Goal: Task Accomplishment & Management: Manage account settings

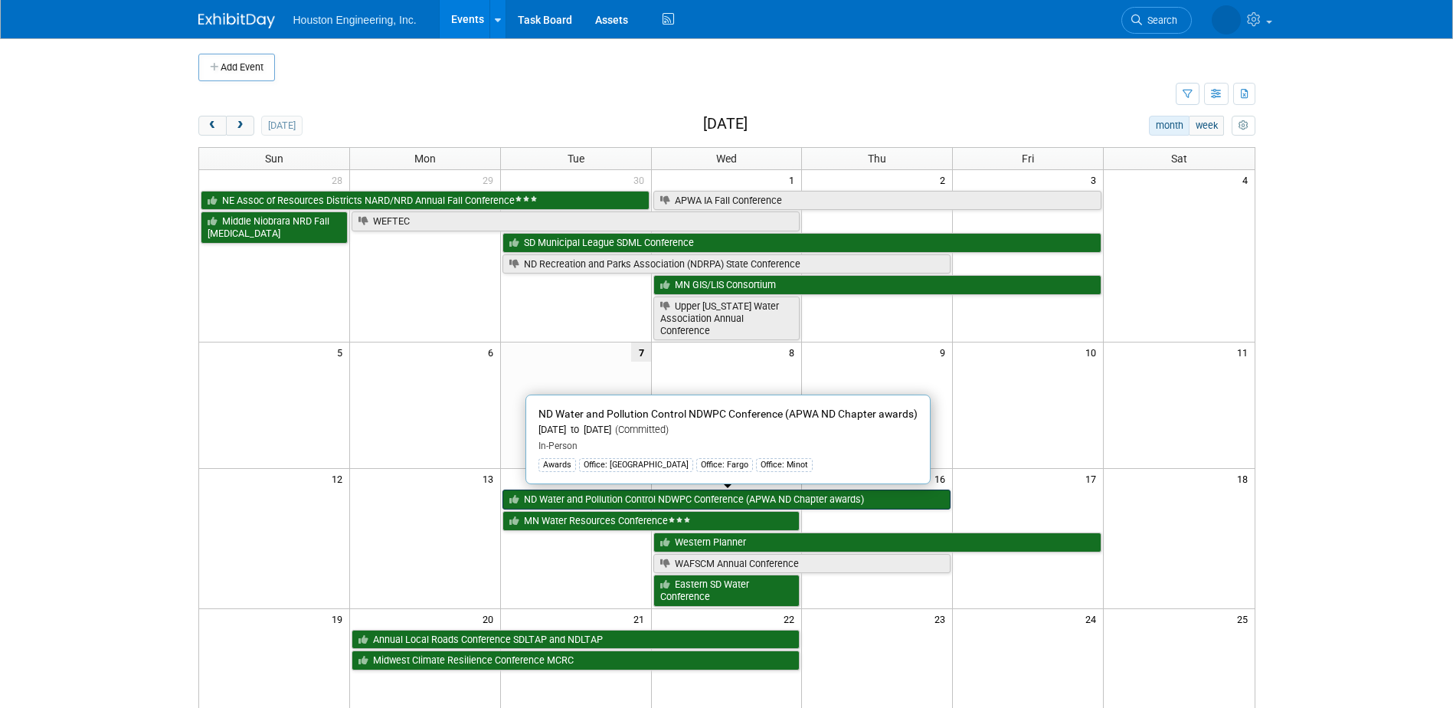
click at [676, 501] on link "ND Water and Pollution Control NDWPC Conference (APWA ND Chapter awards)" at bounding box center [727, 500] width 449 height 20
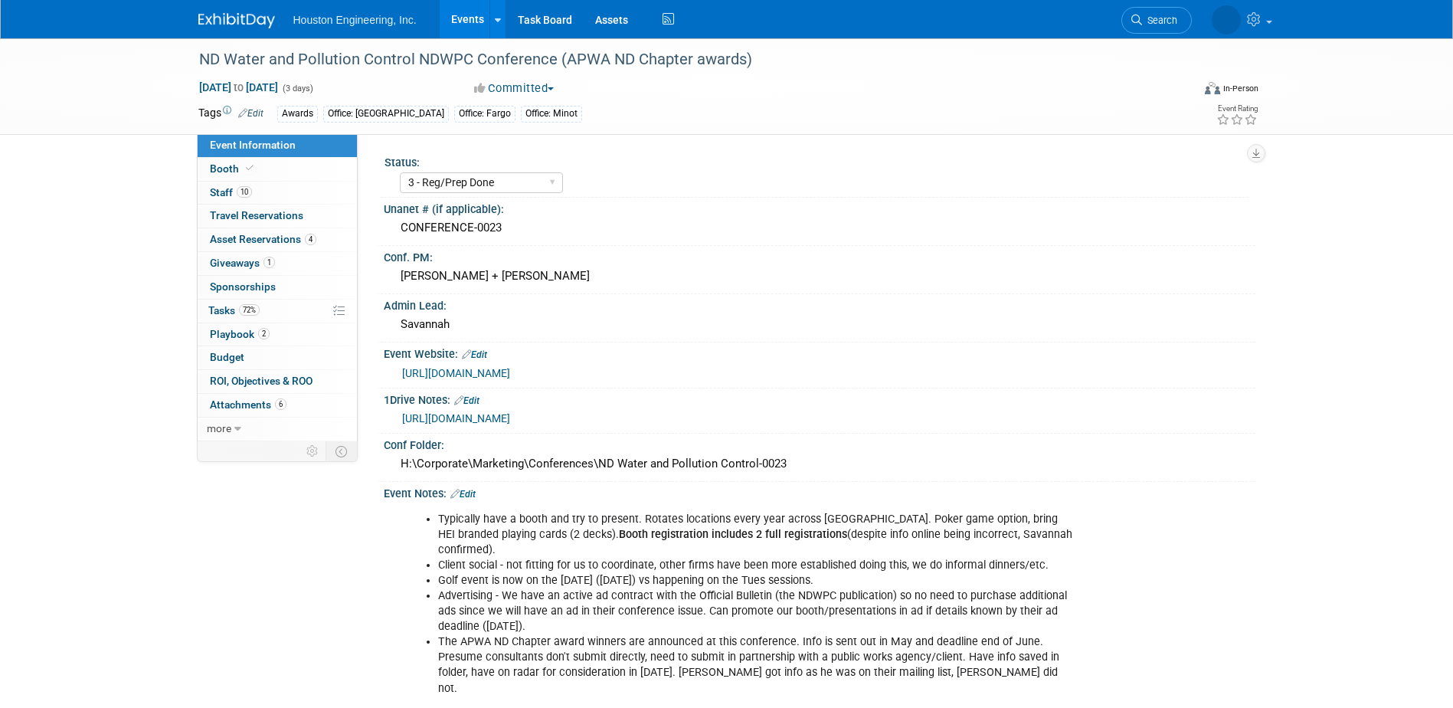
select select "3 - Reg/Prep Done"
select select "Yes"
select select "Mun. Infrastructure"
click at [1132, 25] on span "Search" at bounding box center [1114, 20] width 35 height 11
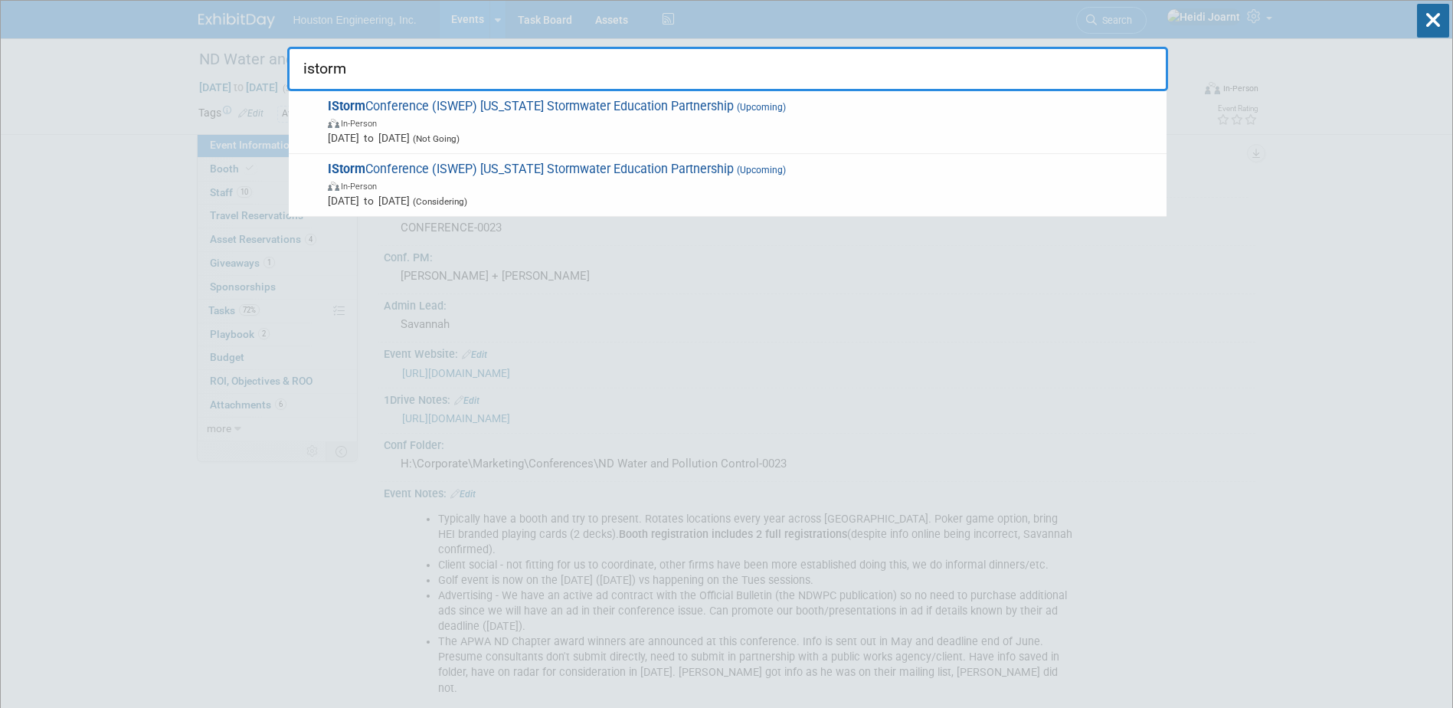
type input "istorm"
click at [586, 185] on span "In-Person" at bounding box center [743, 185] width 831 height 15
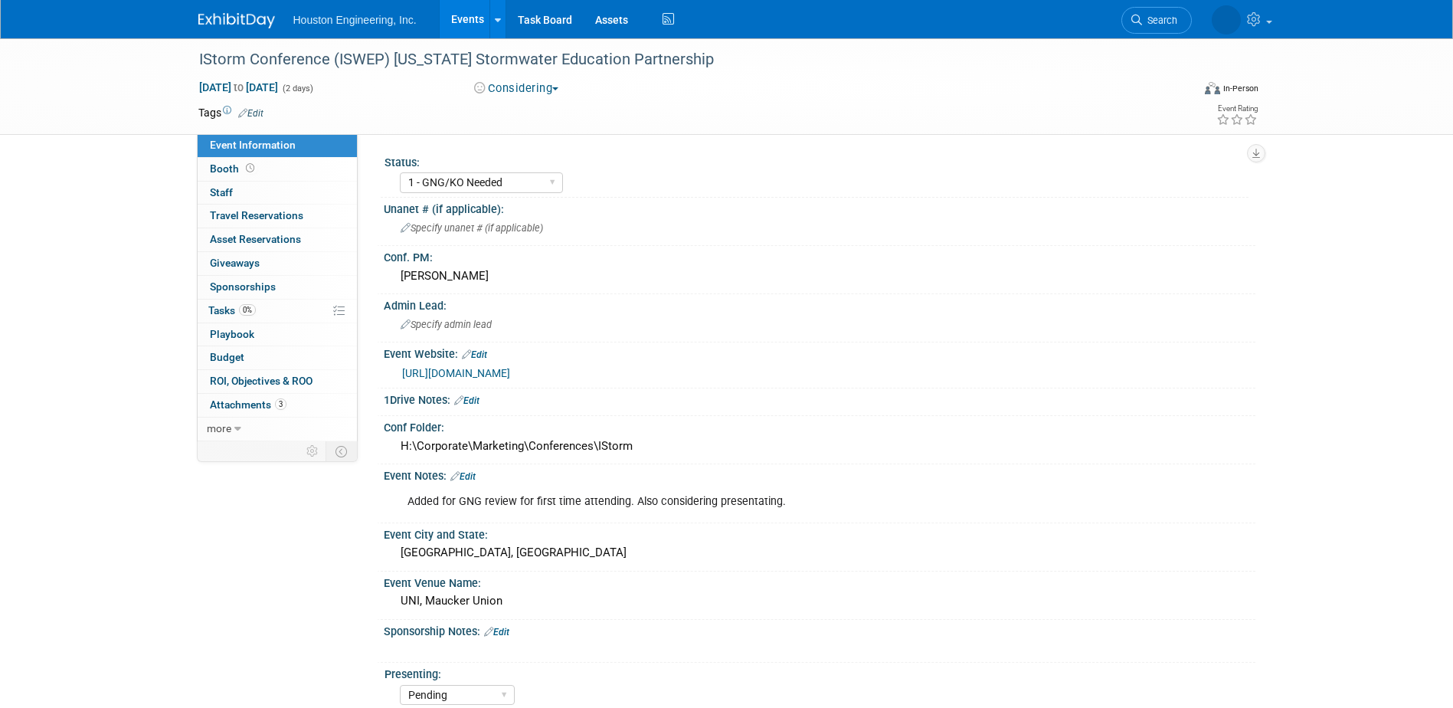
select select "1 - GNG/KO Needed"
select select "Pending"
select select "Water Resources"
click at [273, 319] on link "0% Tasks 0%" at bounding box center [277, 311] width 159 height 23
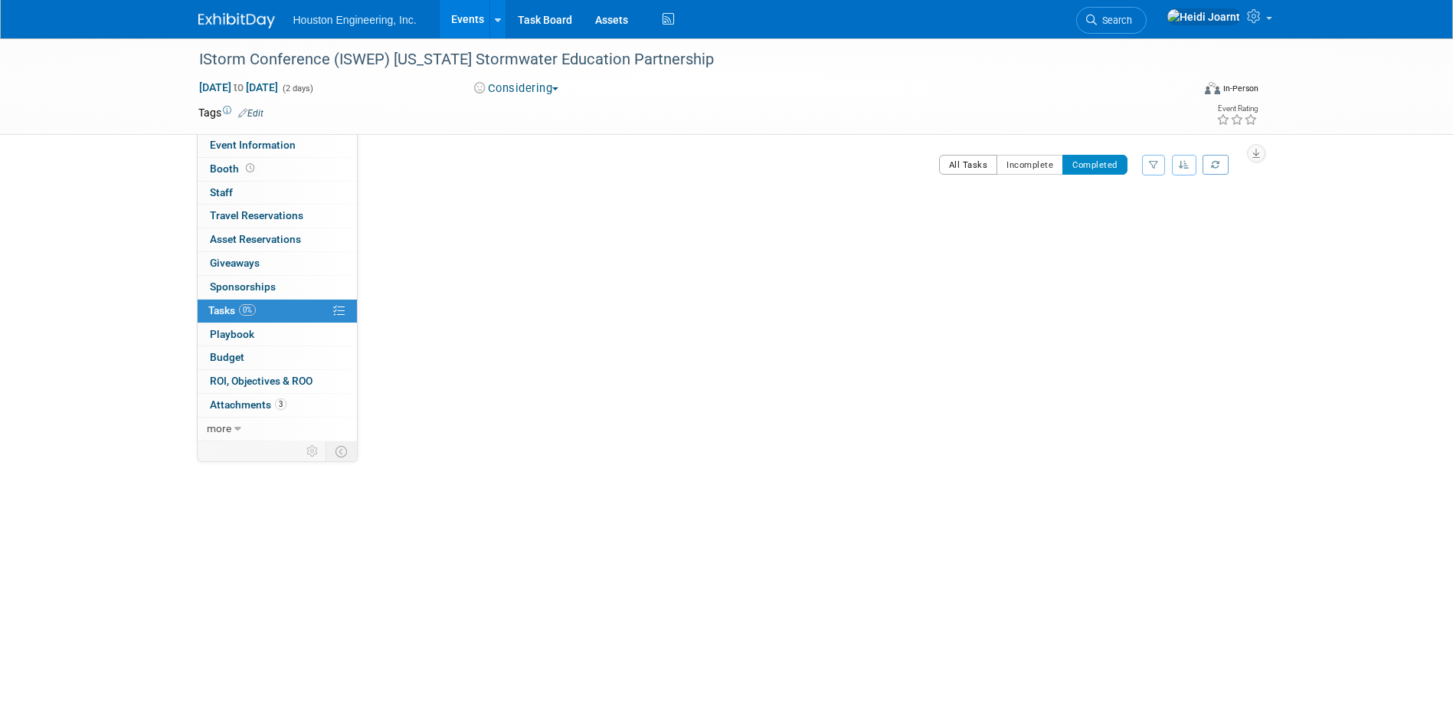
click at [954, 169] on button "All Tasks" at bounding box center [968, 165] width 59 height 20
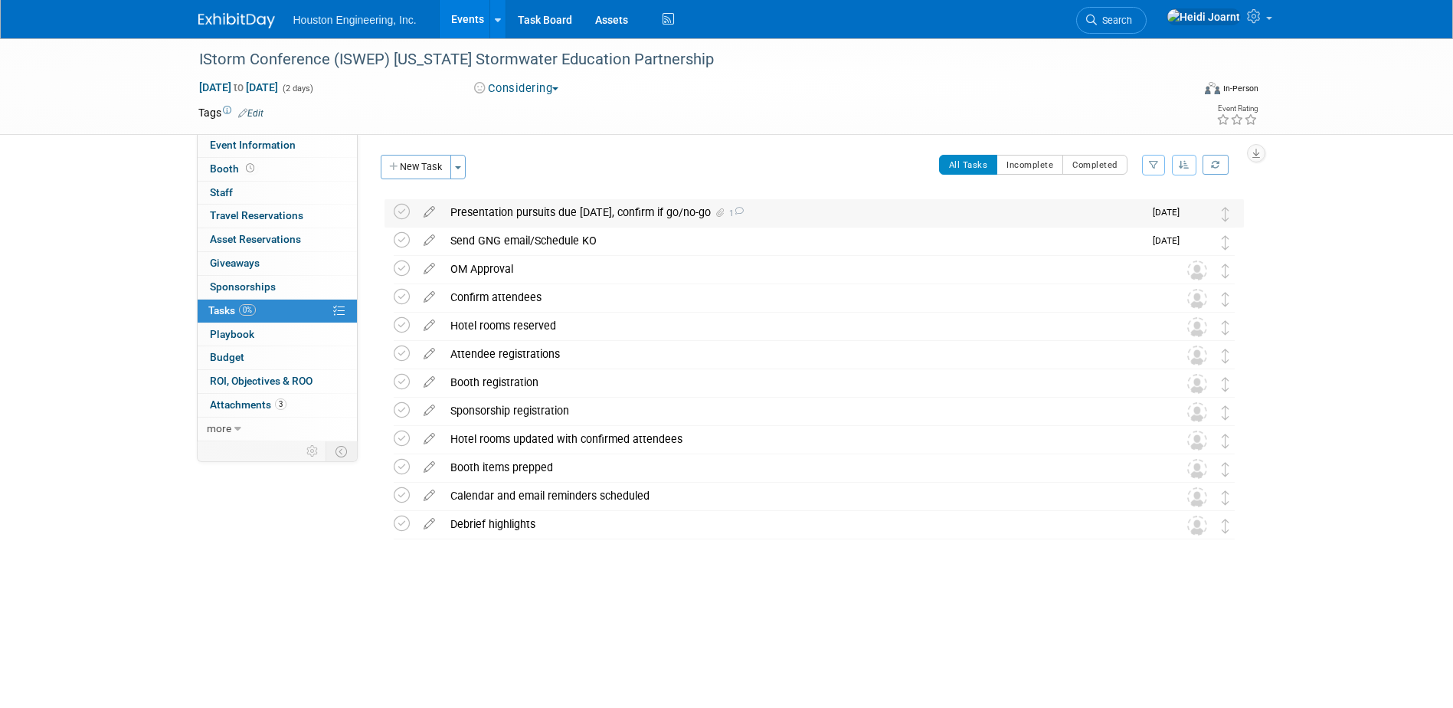
click at [631, 217] on div "Presentation pursuits due Oct 15, confirm if go/no-go 1" at bounding box center [793, 212] width 701 height 26
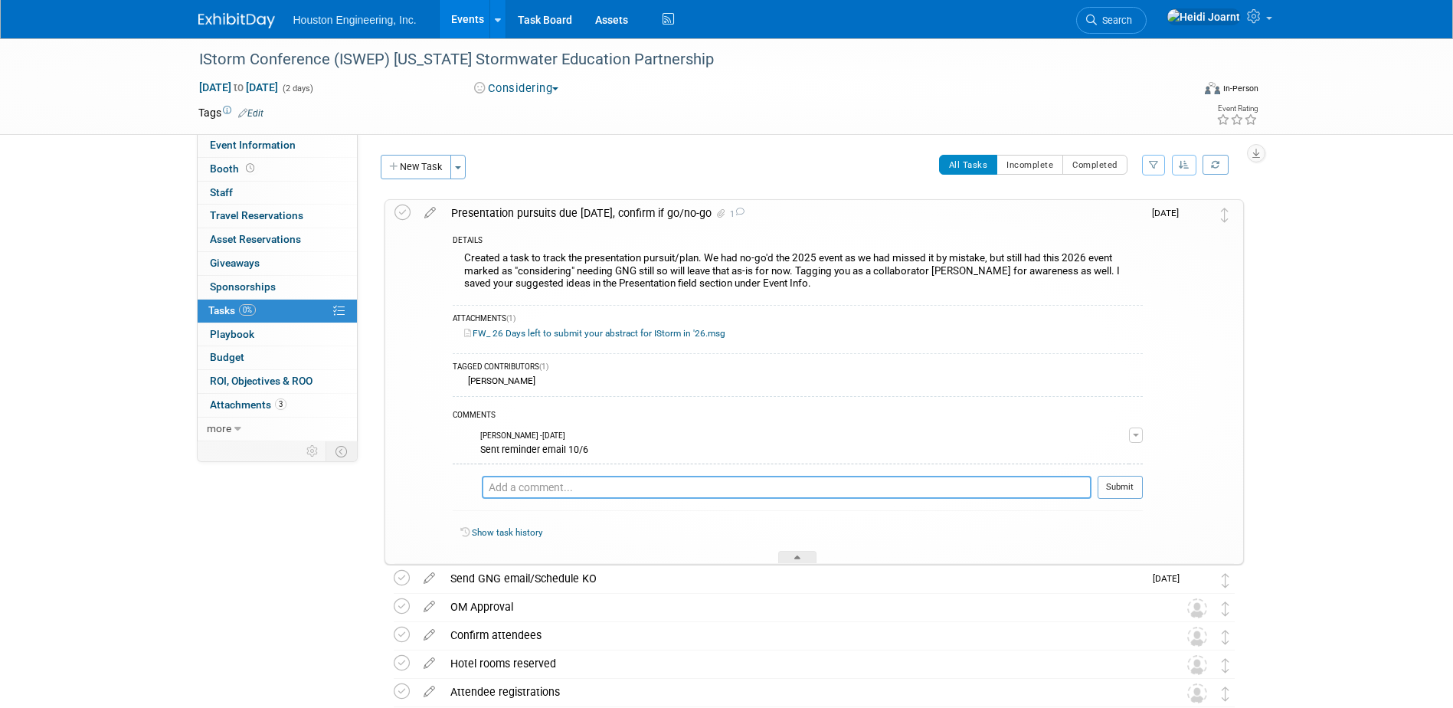
click at [601, 477] on textarea at bounding box center [787, 487] width 610 height 23
type textarea "Updated deadline per Charles email. Extended deadline to 10/15"
click at [1115, 493] on button "Submit" at bounding box center [1120, 487] width 45 height 23
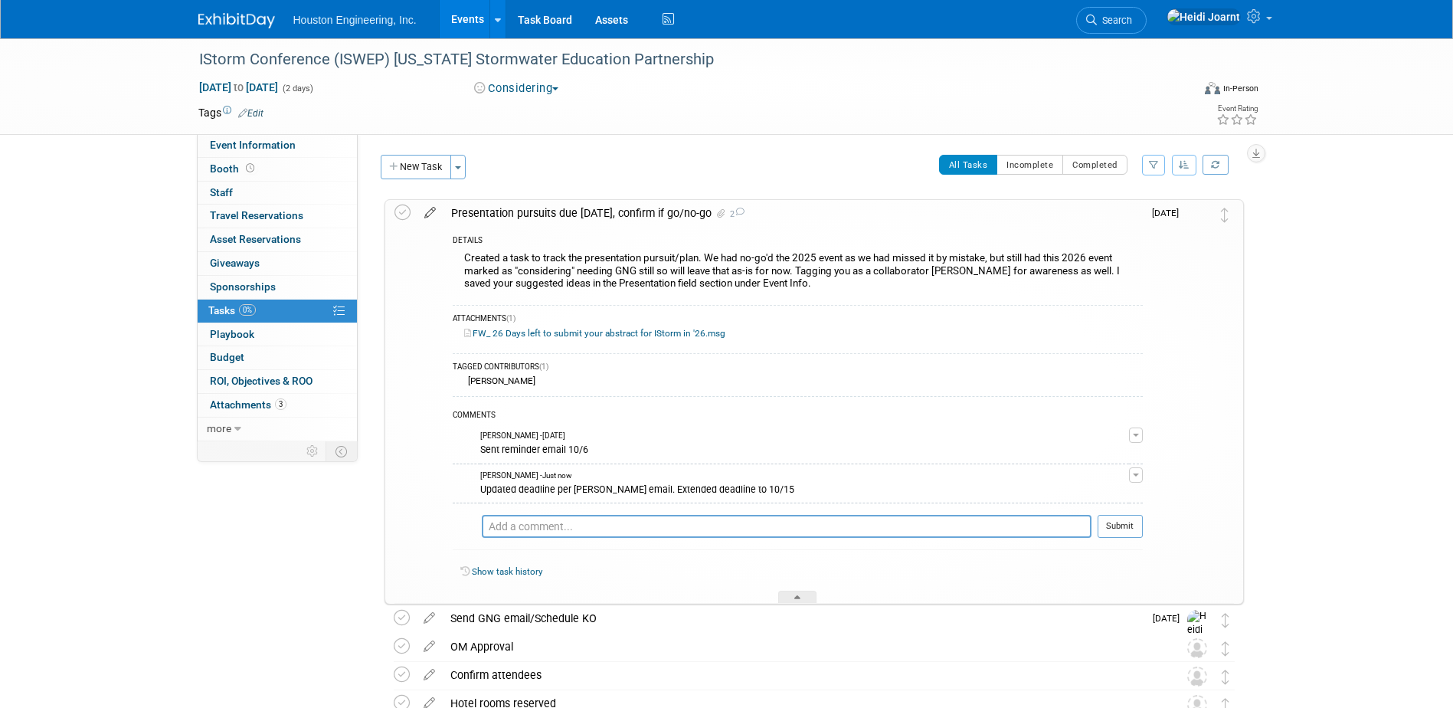
click at [429, 216] on icon at bounding box center [430, 209] width 27 height 19
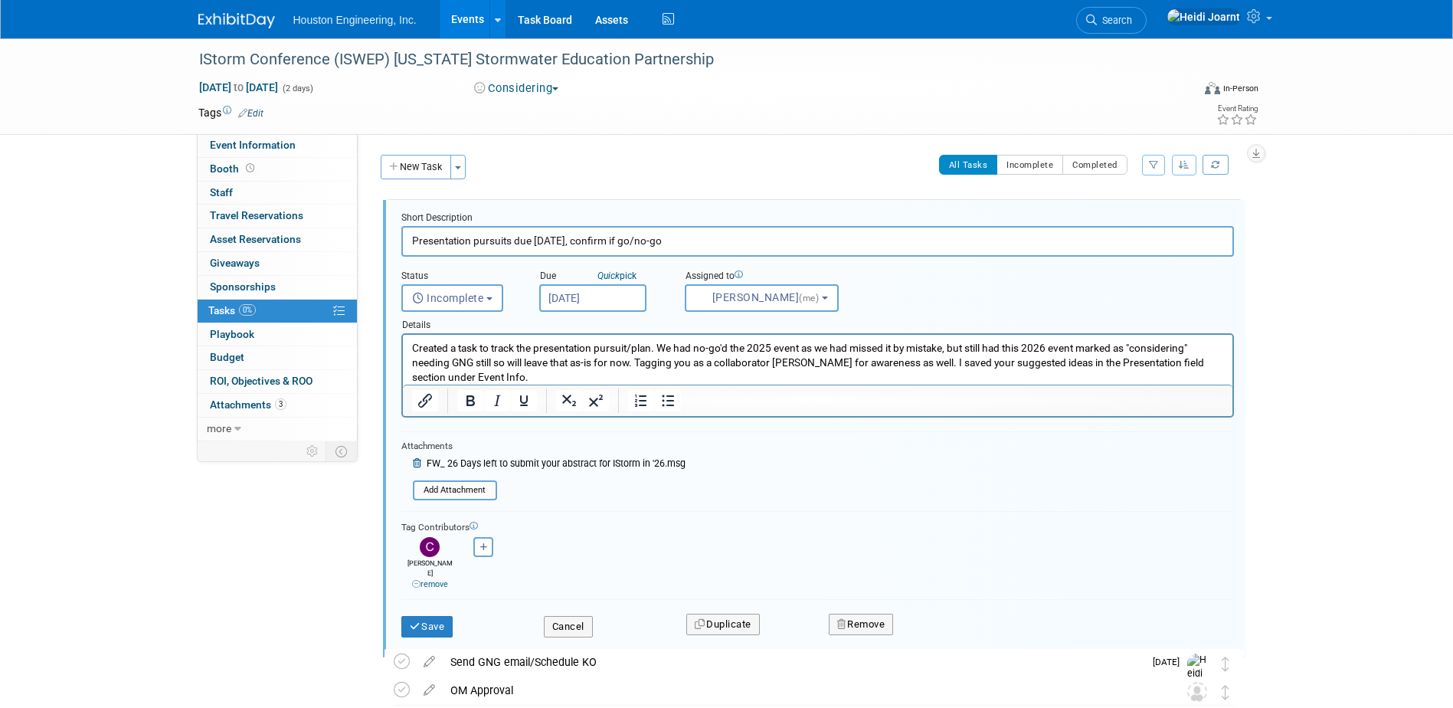
click at [631, 296] on input "Oct 10, 2025" at bounding box center [592, 298] width 107 height 28
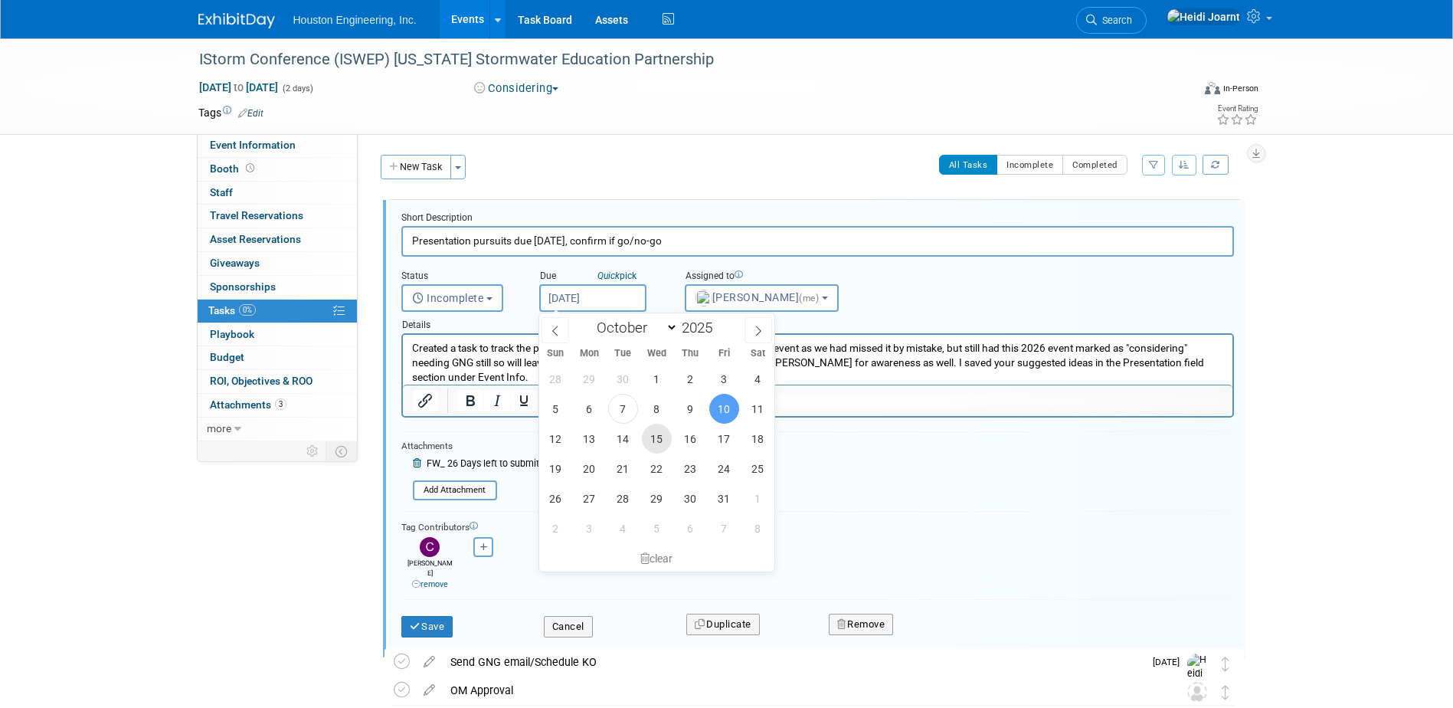
click at [653, 437] on span "15" at bounding box center [657, 439] width 30 height 30
type input "Oct 15, 2025"
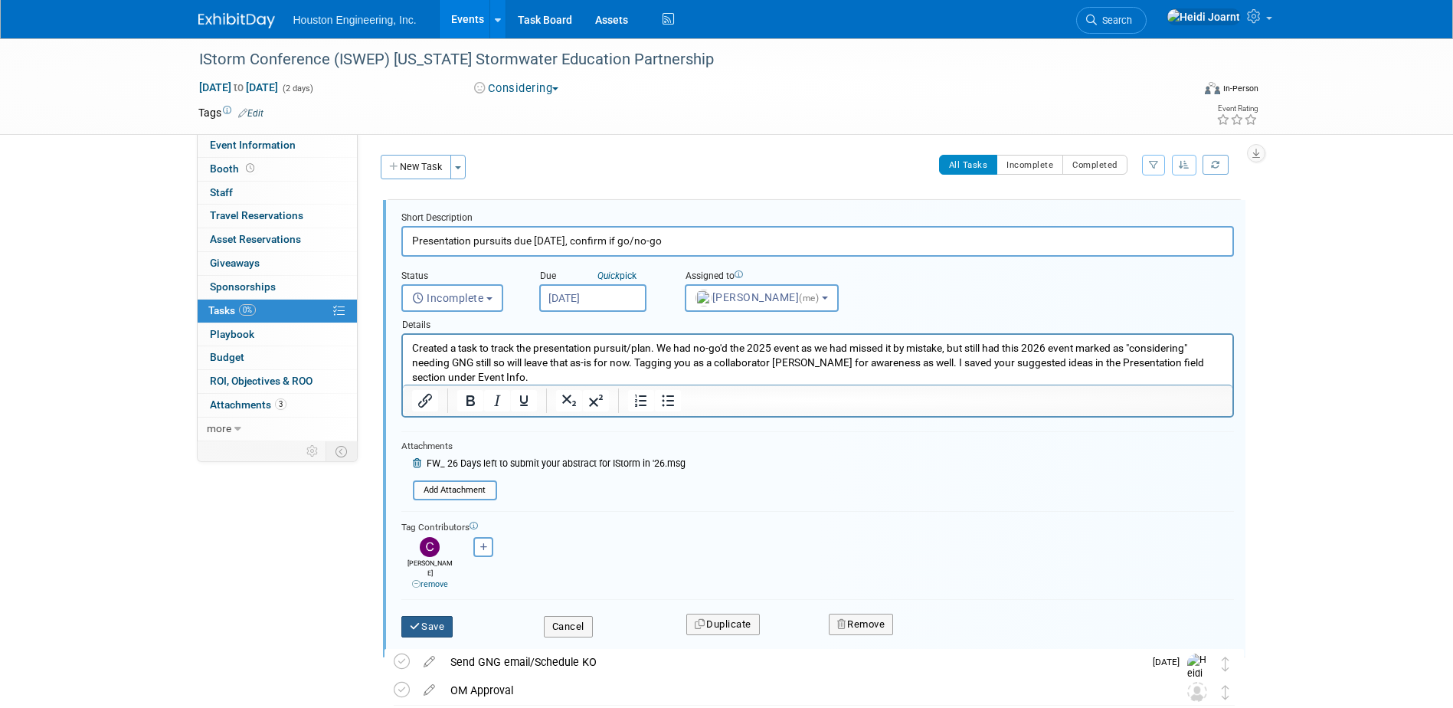
click at [447, 620] on button "Save" at bounding box center [427, 626] width 52 height 21
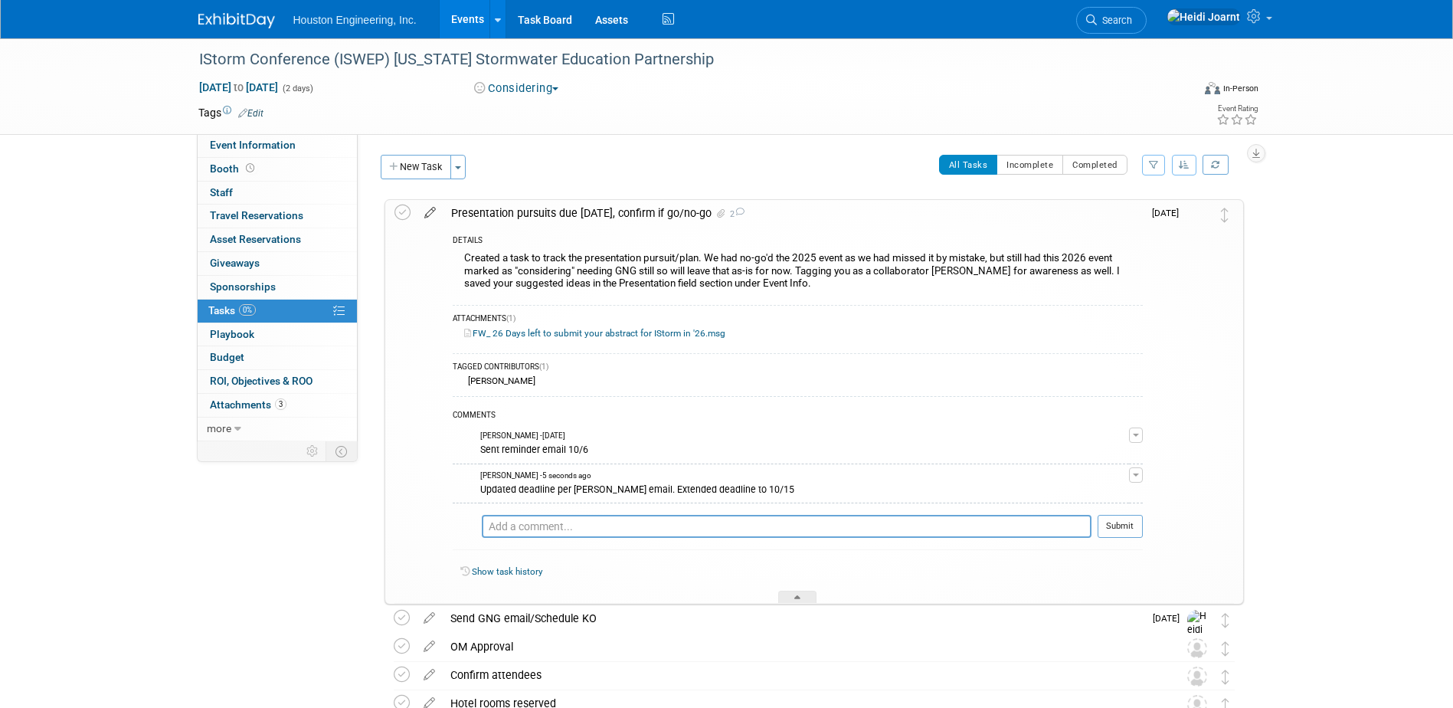
click at [435, 208] on icon at bounding box center [430, 209] width 27 height 19
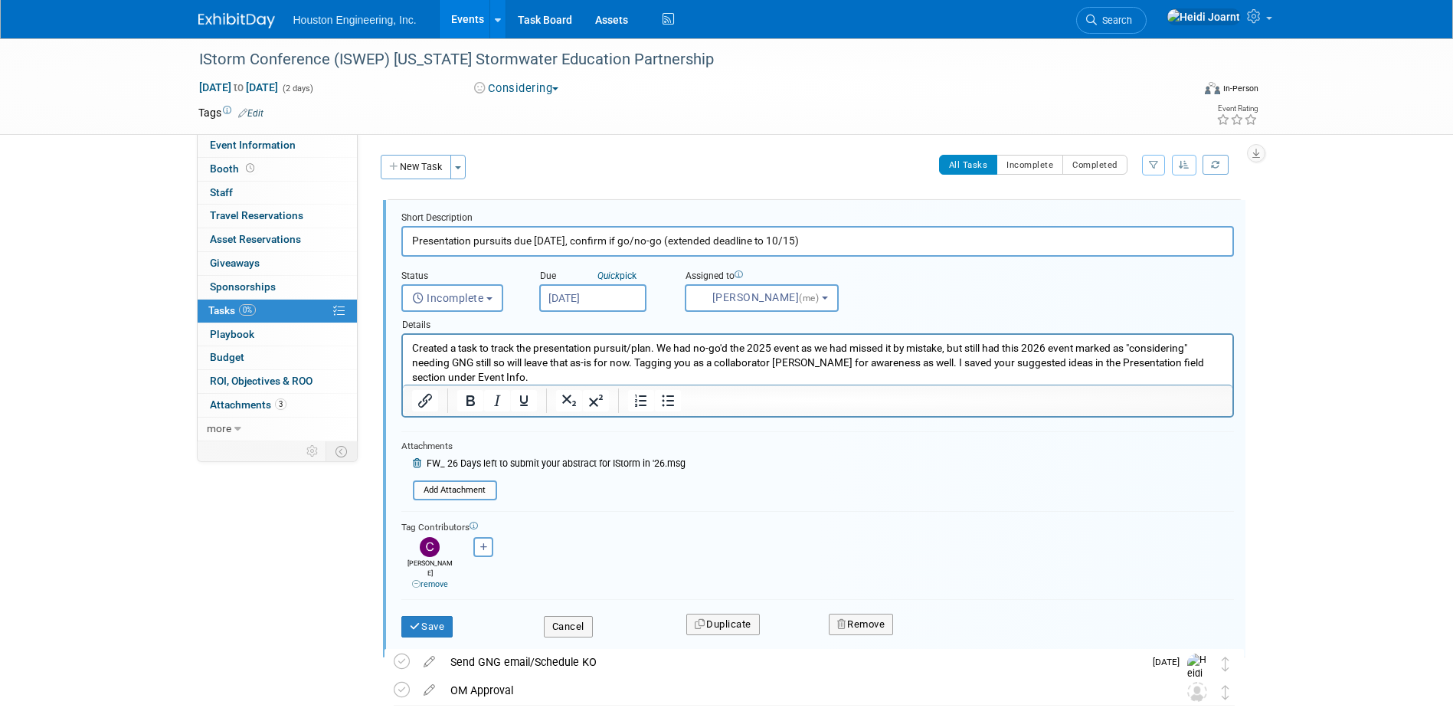
drag, startPoint x: 839, startPoint y: 244, endPoint x: 671, endPoint y: 239, distance: 167.8
click at [667, 239] on input "Presentation pursuits due Oct 15, confirm if go/no-go (extended deadline to 10/…" at bounding box center [817, 241] width 833 height 30
click at [578, 378] on p "Created a task to track the presentation pursuit/plan. We had no-go'd the 2025 …" at bounding box center [817, 363] width 812 height 44
click at [671, 237] on input "Presentation pursuits due Oct 15, confirm if go/no-go" at bounding box center [817, 241] width 833 height 30
type input "Presentation pursuits due Oct 15, confirm if go/no-go (they are going to extend…"
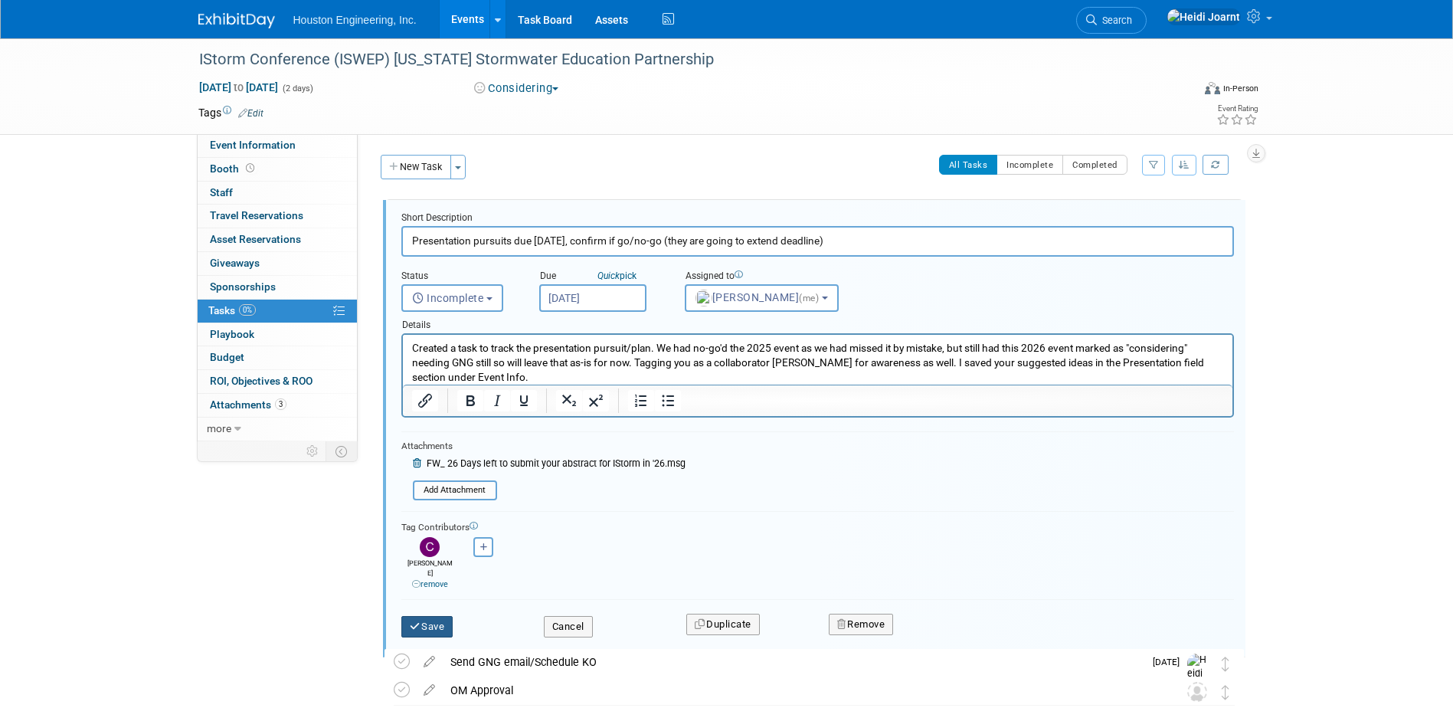
click at [433, 616] on button "Save" at bounding box center [427, 626] width 52 height 21
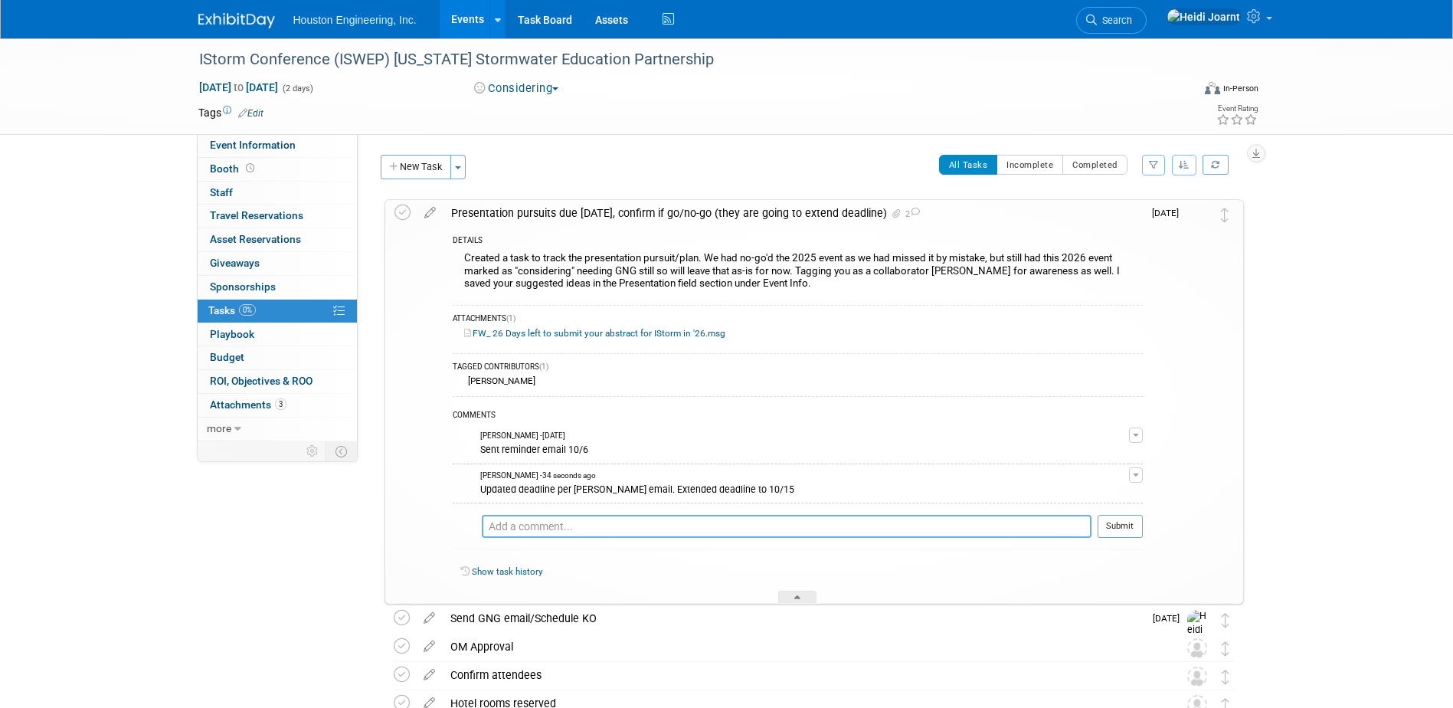
click at [747, 530] on textarea at bounding box center [787, 526] width 610 height 23
click at [1145, 469] on td "Oct 15" at bounding box center [1165, 402] width 44 height 404
click at [1133, 477] on button "button" at bounding box center [1136, 474] width 14 height 15
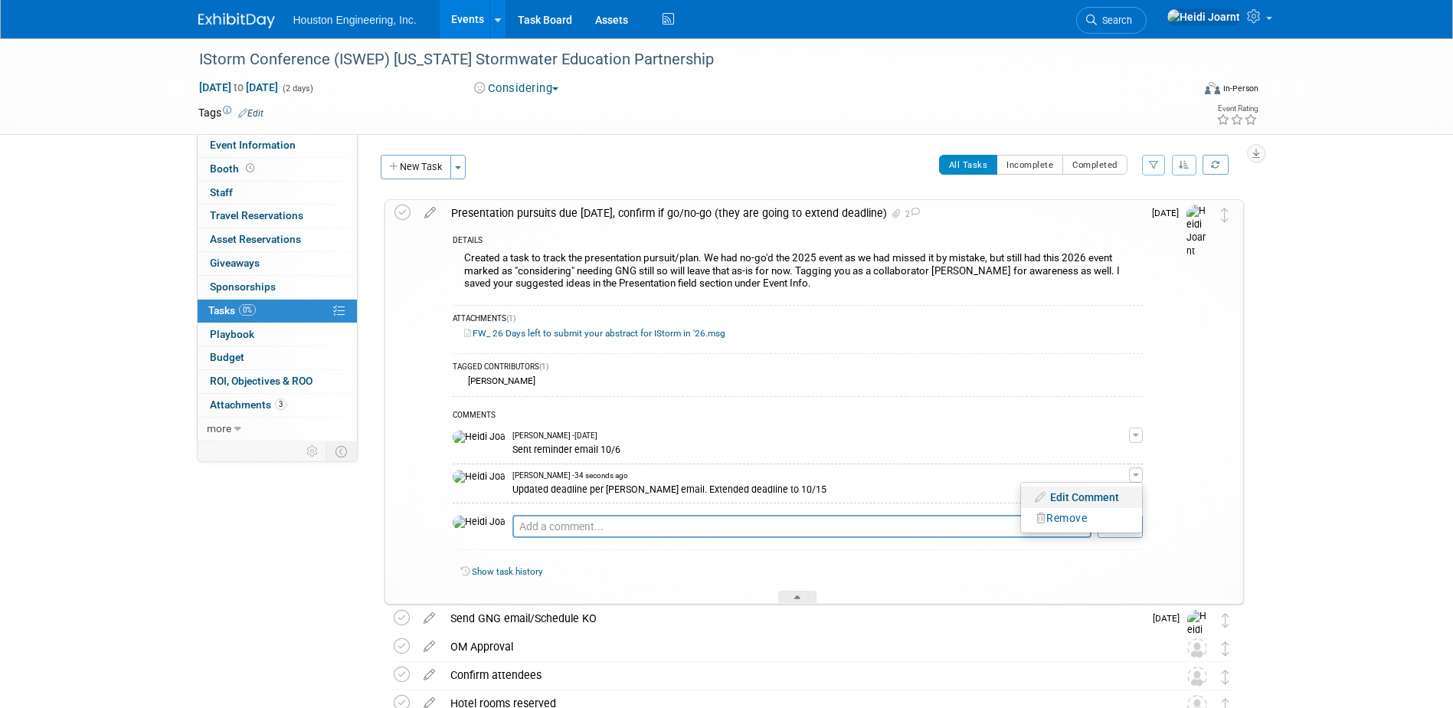
click at [1122, 491] on link "Edit Comment" at bounding box center [1081, 496] width 121 height 21
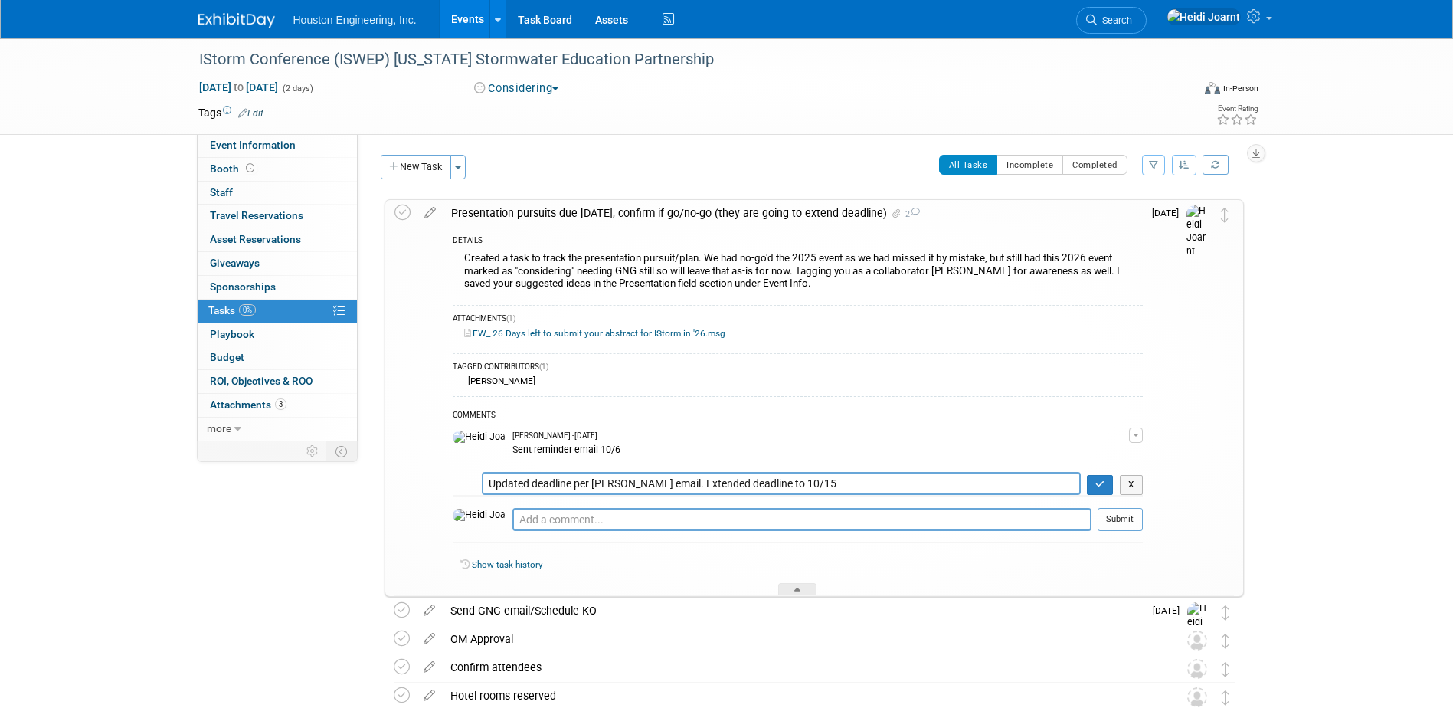
drag, startPoint x: 863, startPoint y: 483, endPoint x: 762, endPoint y: 486, distance: 100.4
click at [762, 486] on textarea "Updated deadline per Charles email. Extended deadline to 10/15" at bounding box center [781, 483] width 599 height 23
type textarea "Updated deadline per Charles email. Extended deadline beyond 10/15"
drag, startPoint x: 1106, startPoint y: 493, endPoint x: 1088, endPoint y: 490, distance: 18.6
click at [1105, 493] on button "button" at bounding box center [1100, 485] width 27 height 20
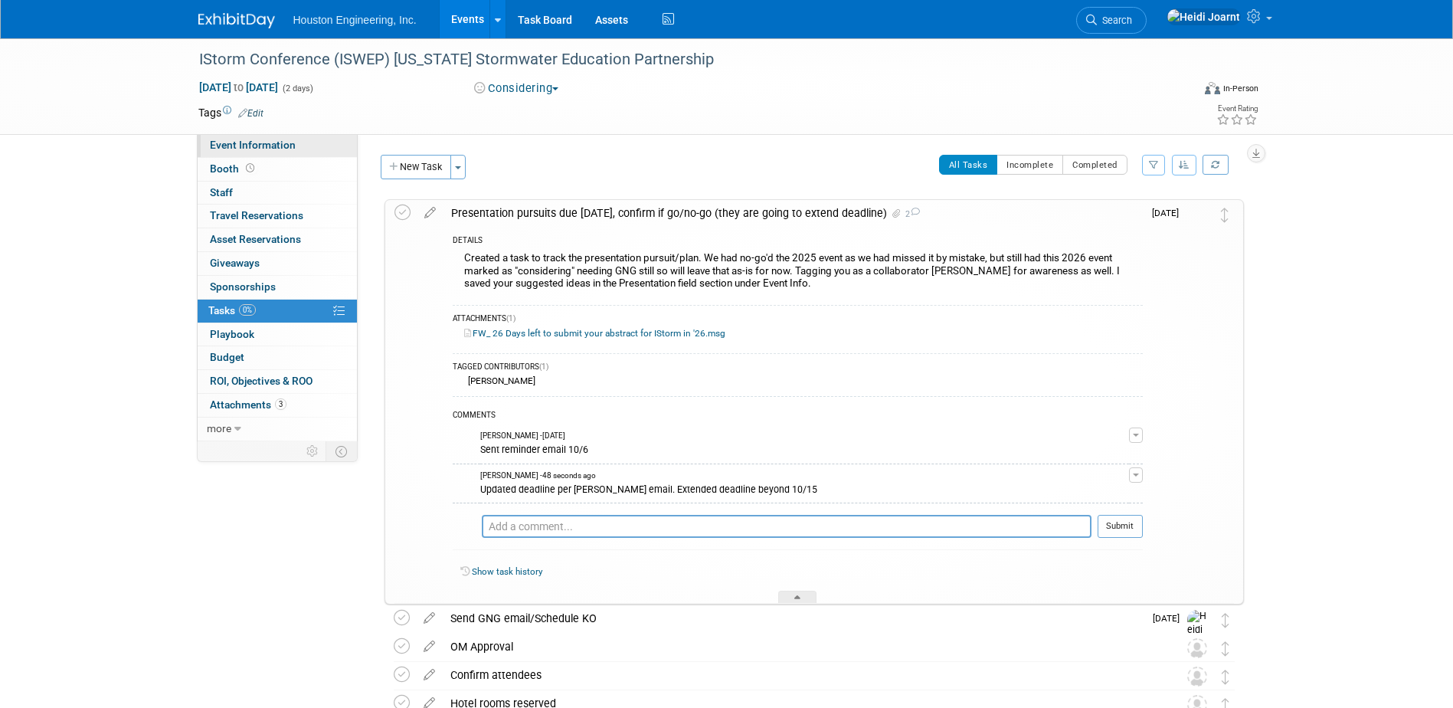
click at [266, 144] on span "Event Information" at bounding box center [253, 145] width 86 height 12
select select "1 - GNG/KO Needed"
select select "Pending"
select select "Water Resources"
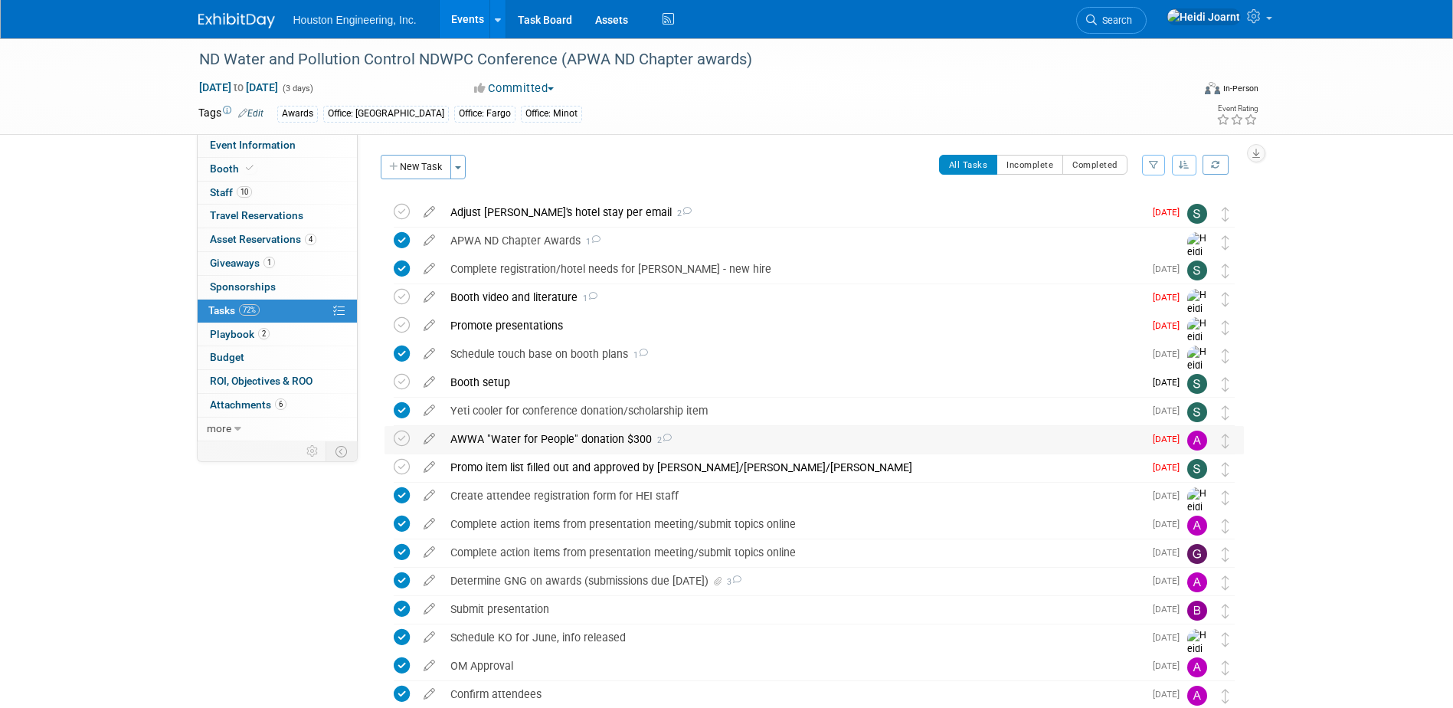
click at [549, 447] on div "AWWA "Water for People" donation $300 2" at bounding box center [793, 439] width 701 height 26
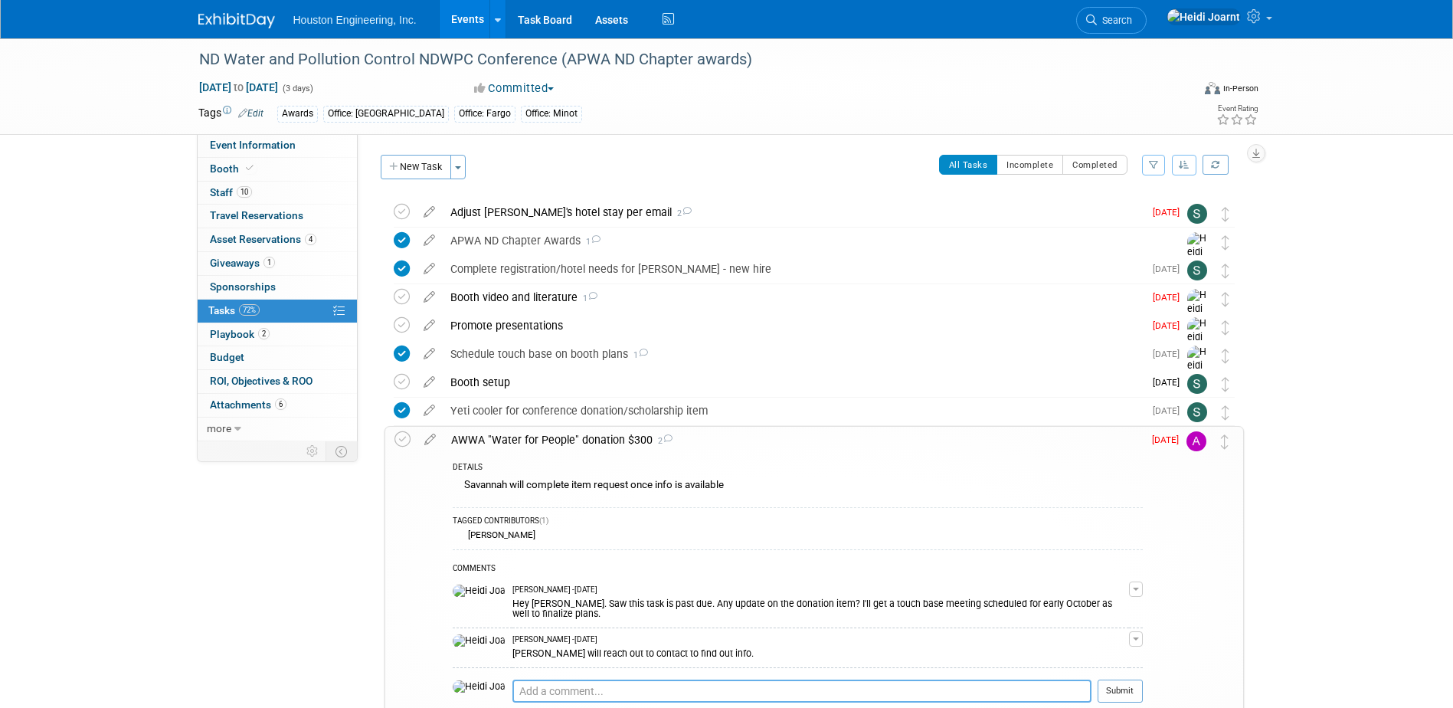
click at [584, 682] on textarea at bounding box center [802, 691] width 579 height 23
type textarea "[PERSON_NAME] confirmed he didn't get any info. Decided to punt this year."
click at [1123, 682] on button "Submit" at bounding box center [1120, 691] width 45 height 23
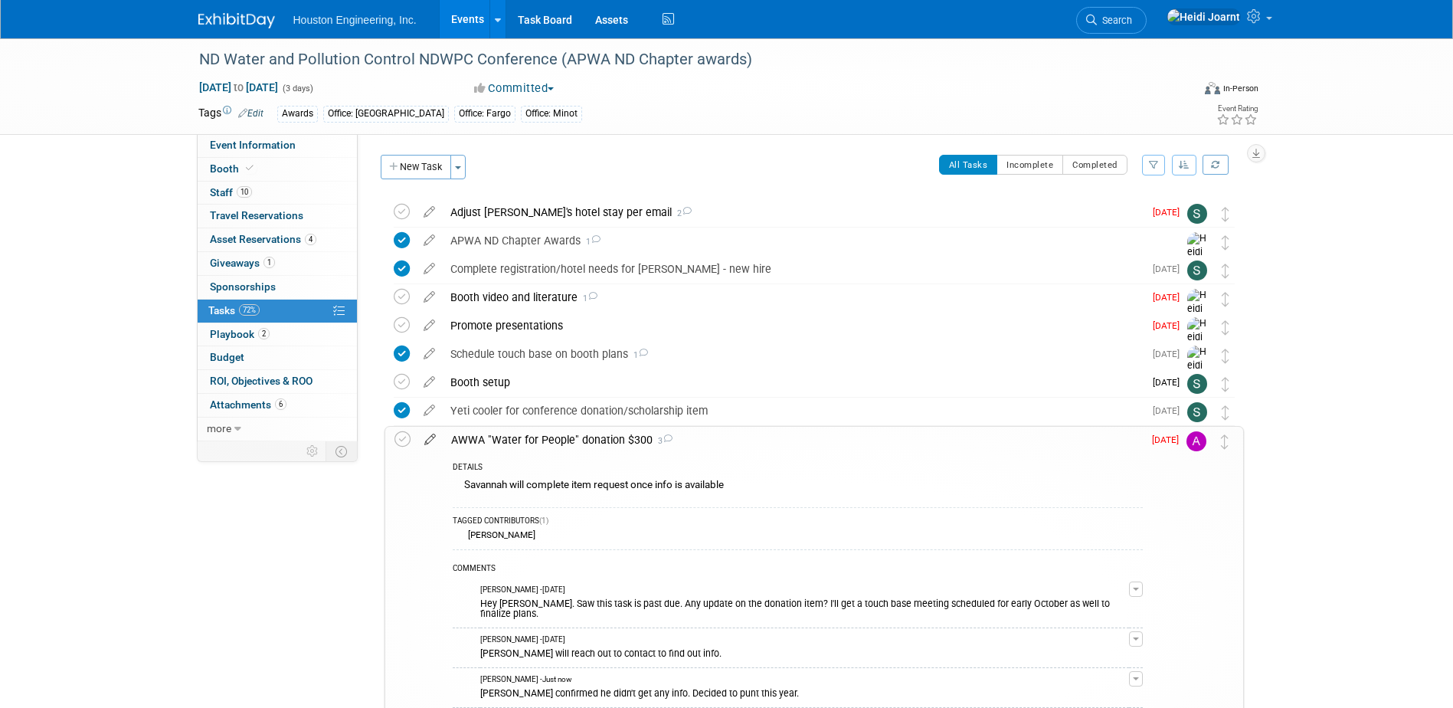
click at [431, 437] on icon at bounding box center [430, 436] width 27 height 19
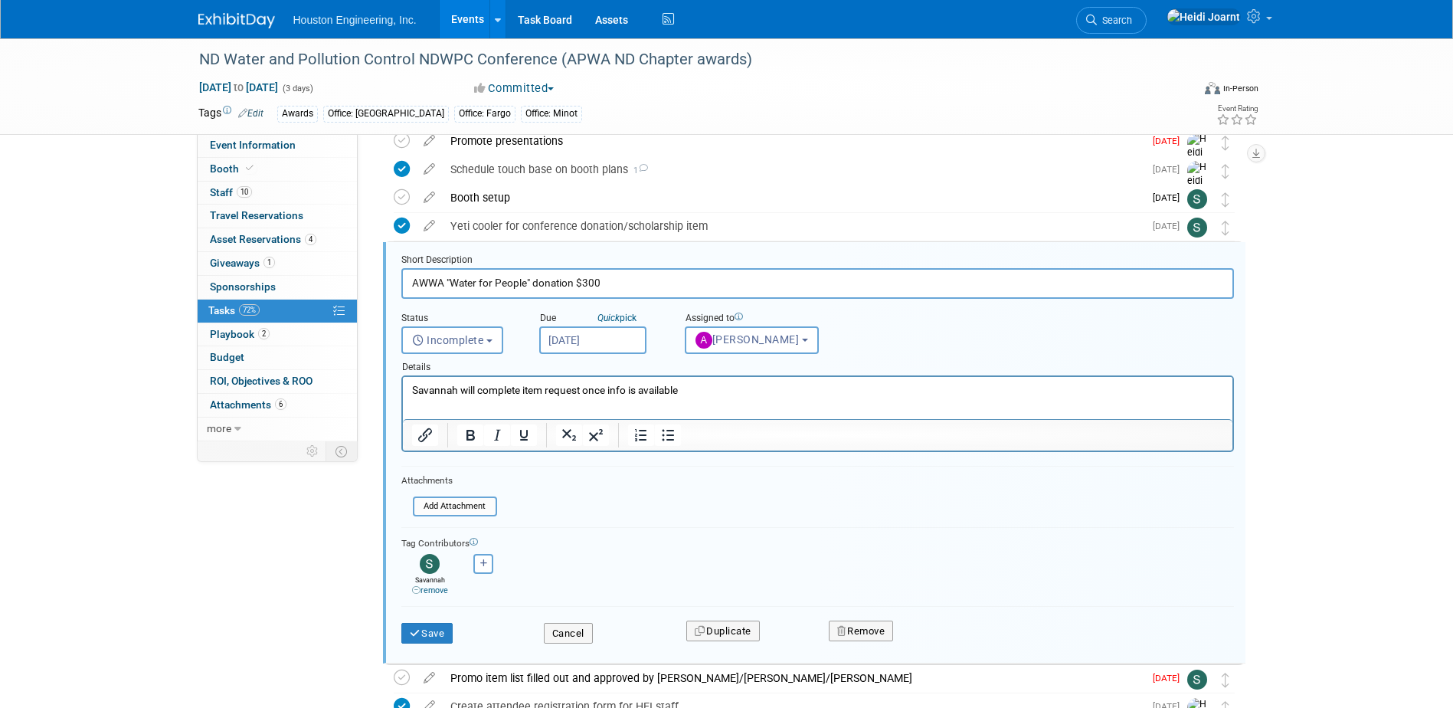
scroll to position [202, 0]
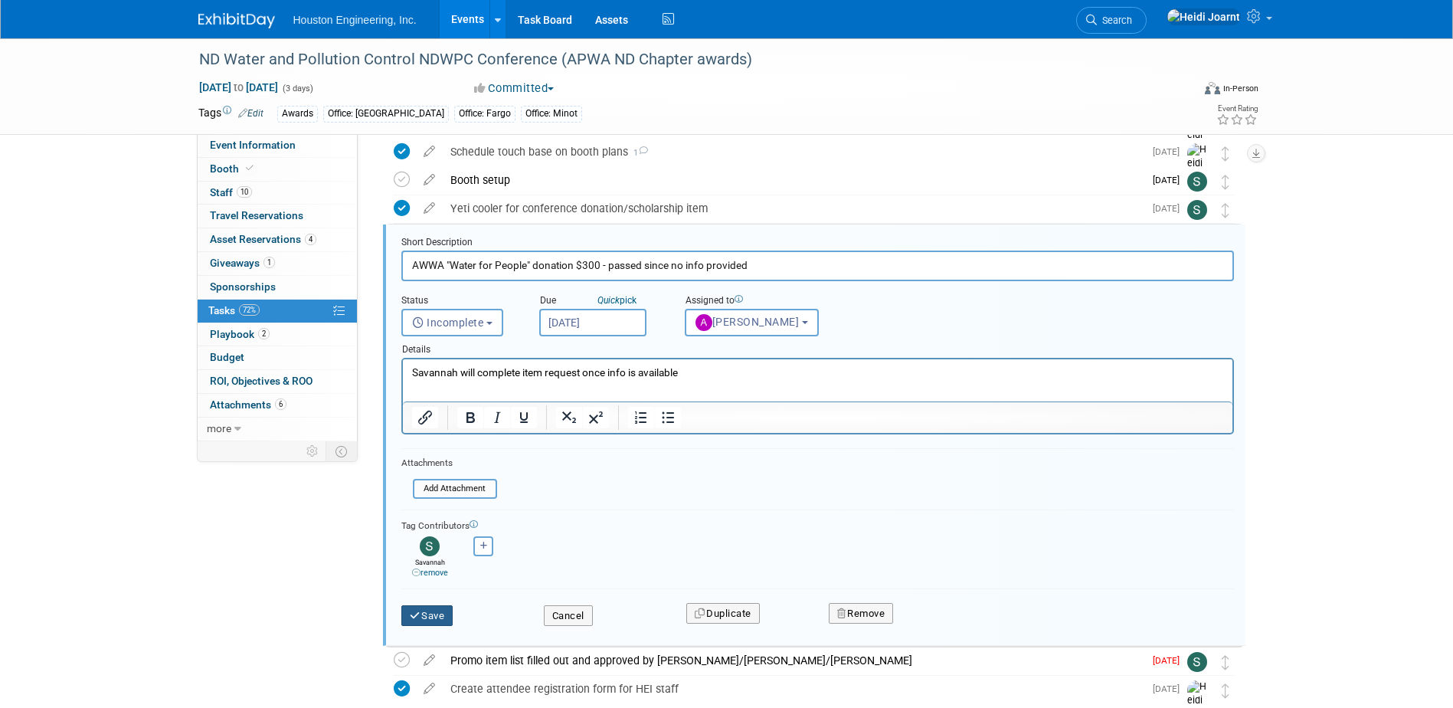
type input "AWWA "Water for People" donation $300 - passed since no info provided"
click at [438, 619] on button "Save" at bounding box center [427, 615] width 52 height 21
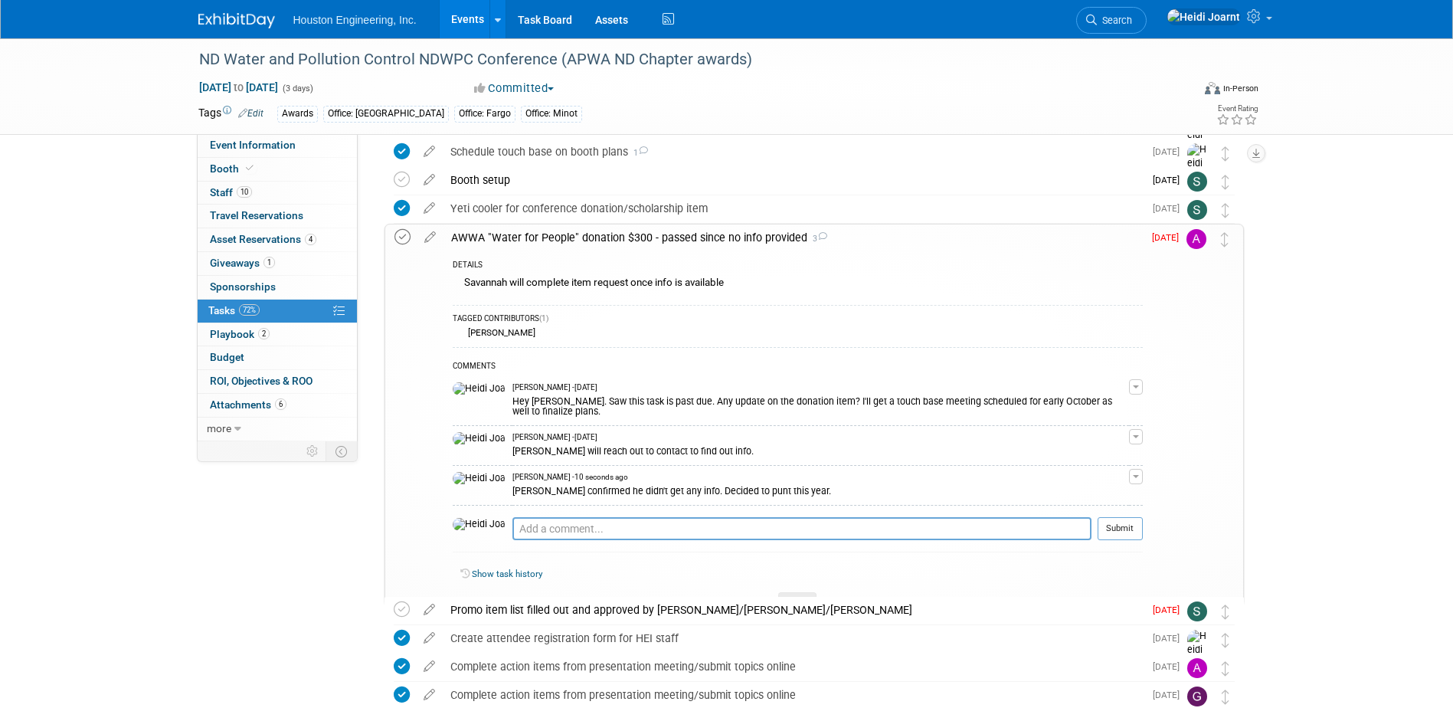
click at [400, 233] on icon at bounding box center [403, 237] width 16 height 16
click at [791, 592] on div at bounding box center [797, 598] width 38 height 13
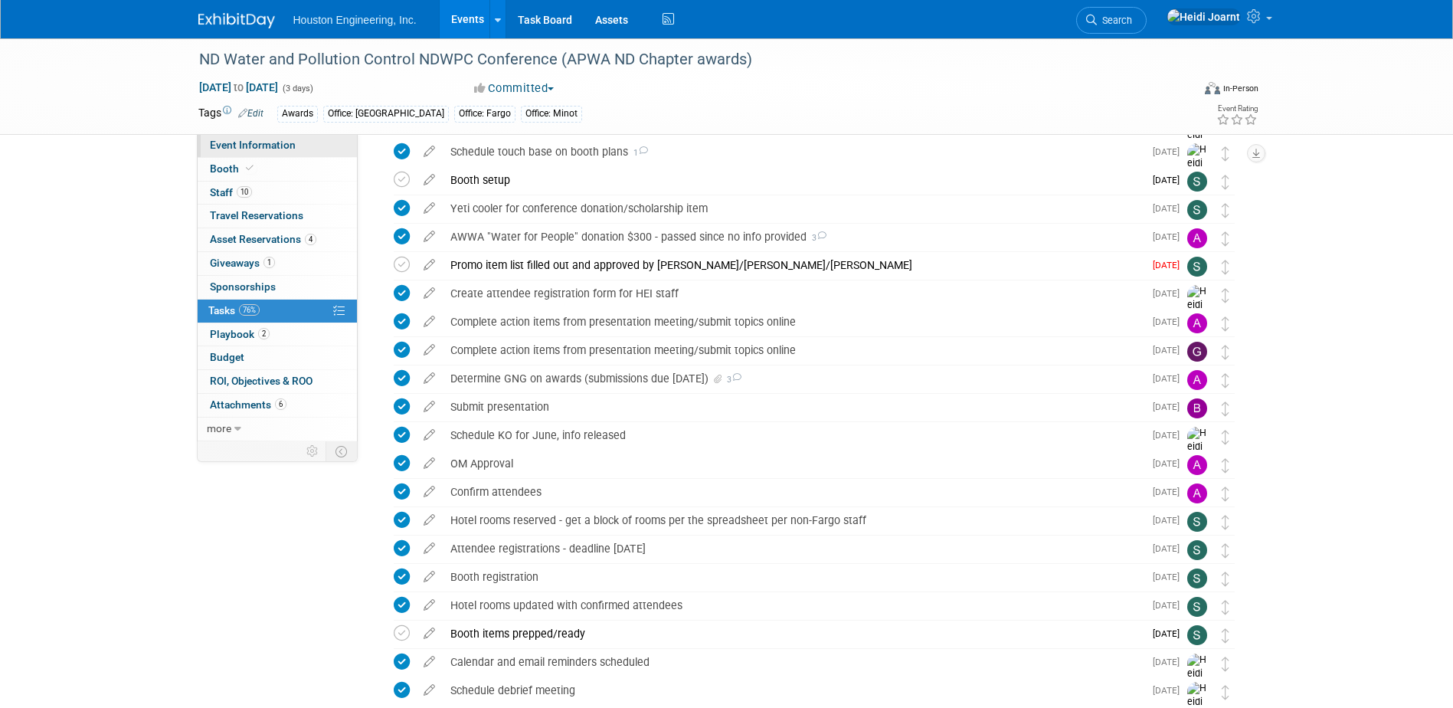
click at [297, 136] on link "Event Information" at bounding box center [277, 145] width 159 height 23
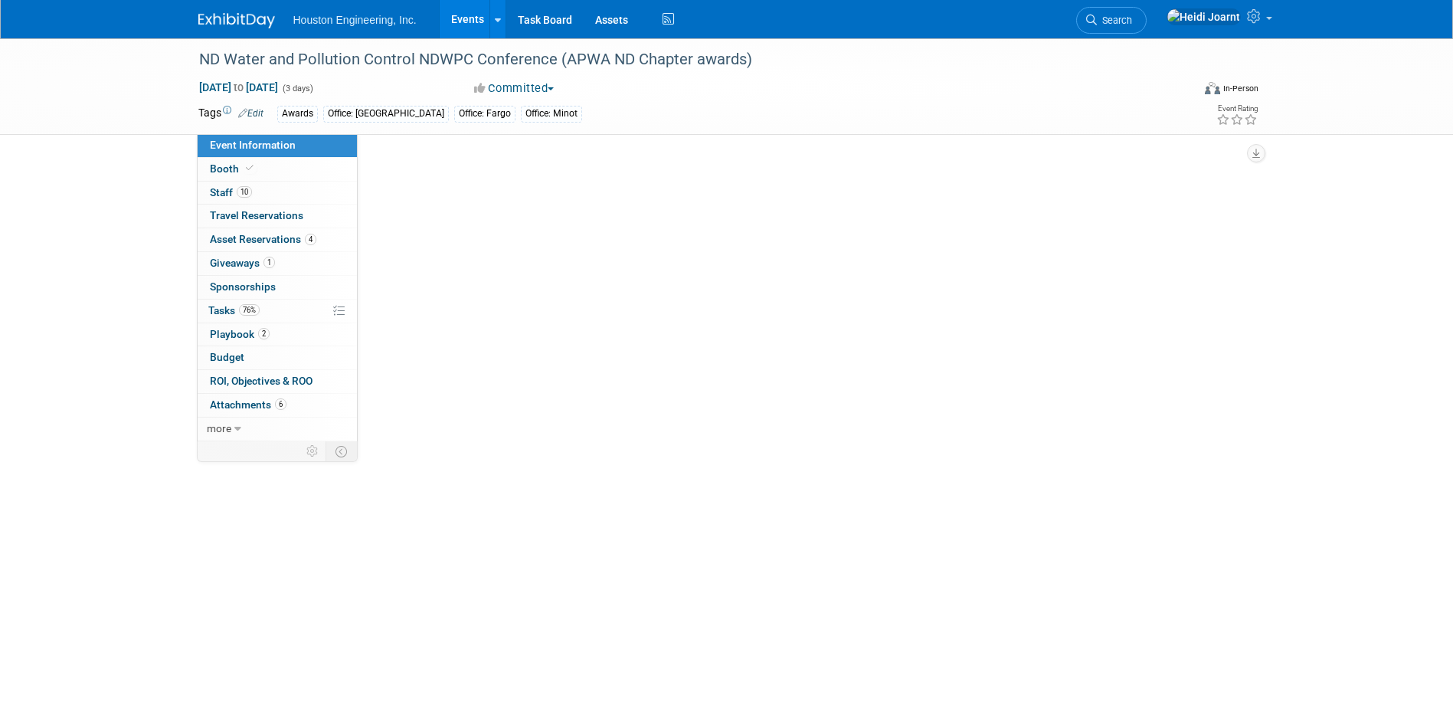
scroll to position [0, 0]
select select "3 - Reg/Prep Done"
select select "Yes"
select select "Mun. Infrastructure"
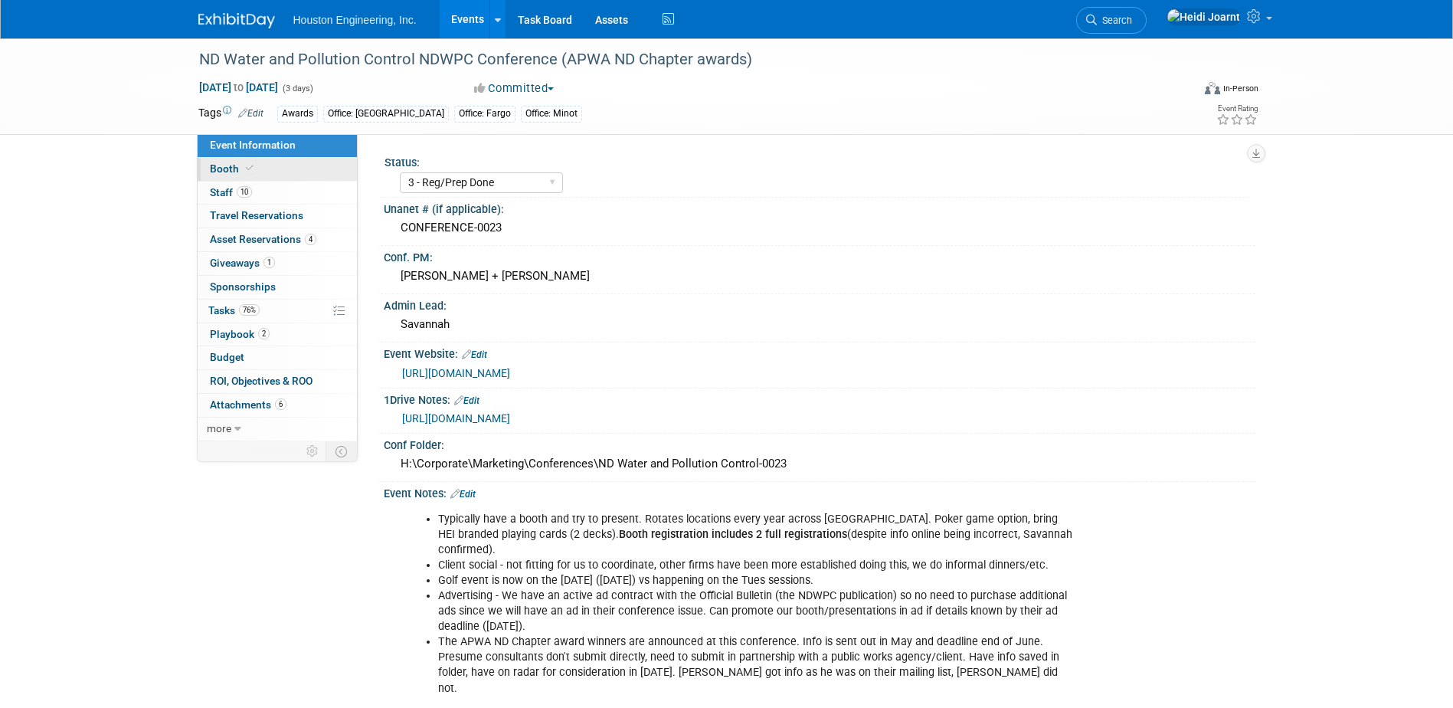
click at [277, 174] on link "Booth" at bounding box center [277, 169] width 159 height 23
select select "Yes"
select select "Fargo"
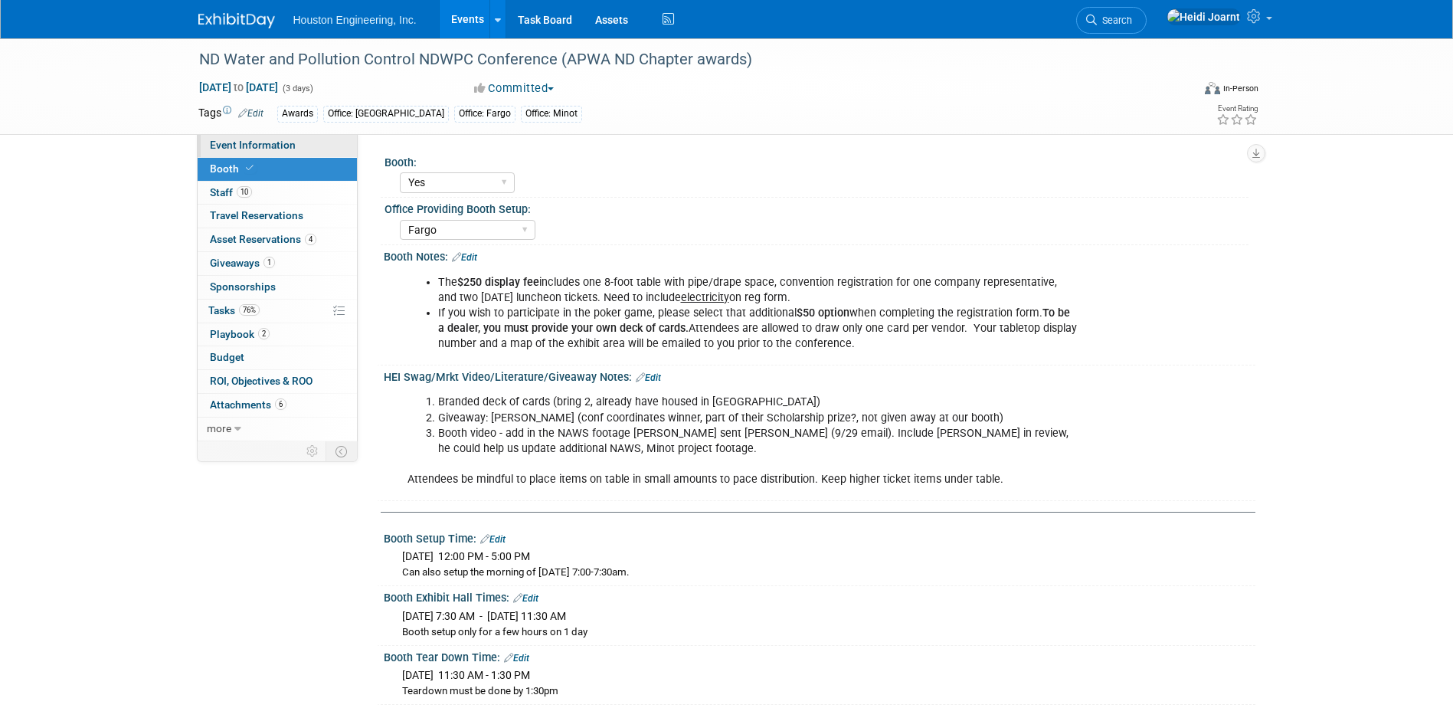
click at [279, 144] on span "Event Information" at bounding box center [253, 145] width 86 height 12
select select "3 - Reg/Prep Done"
select select "Yes"
select select "Mun. Infrastructure"
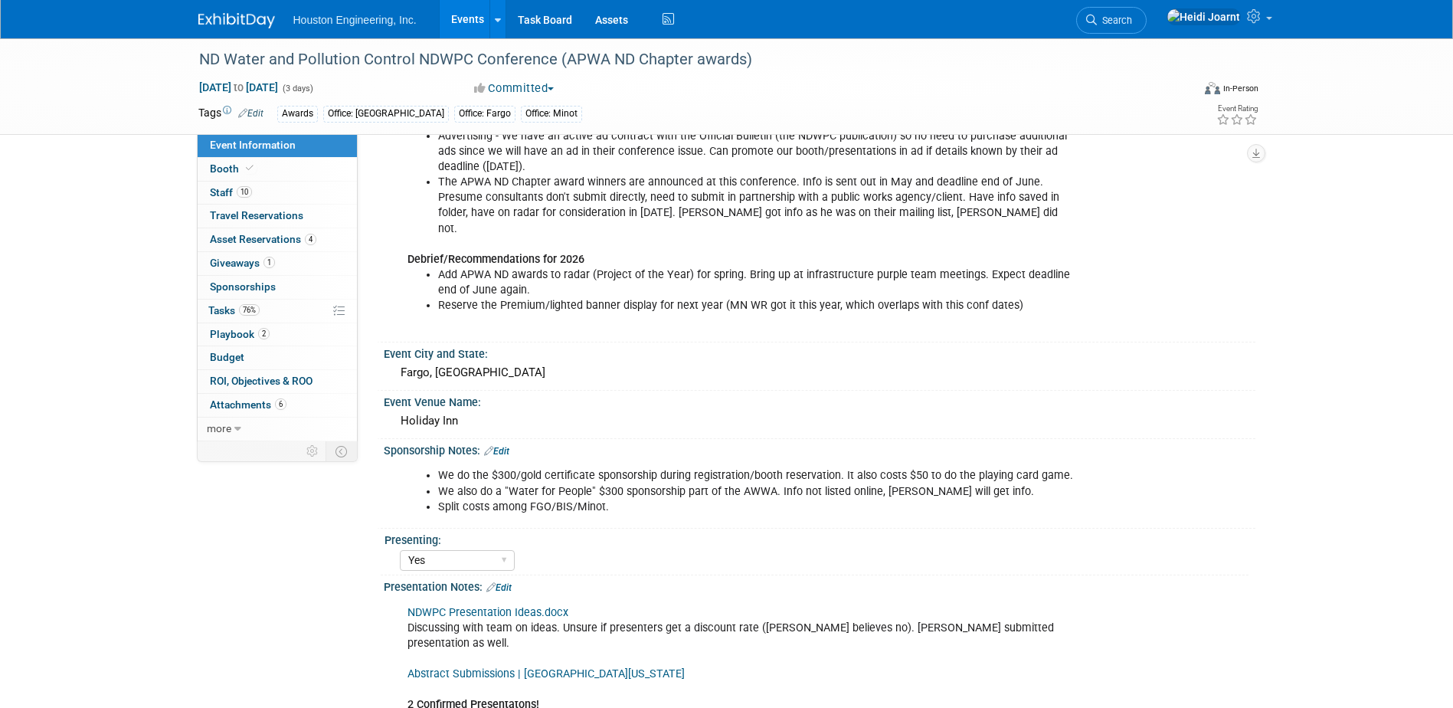
scroll to position [613, 0]
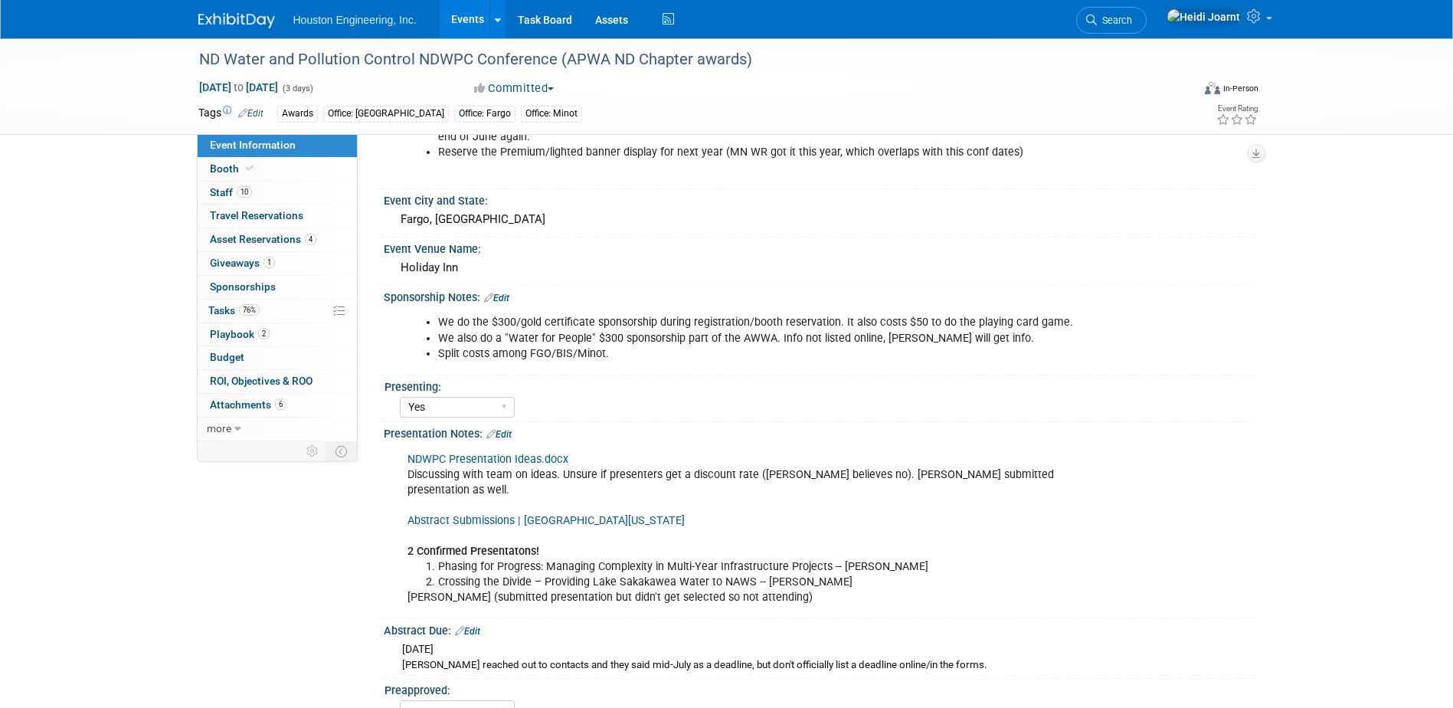
click at [498, 293] on link "Edit" at bounding box center [496, 298] width 25 height 11
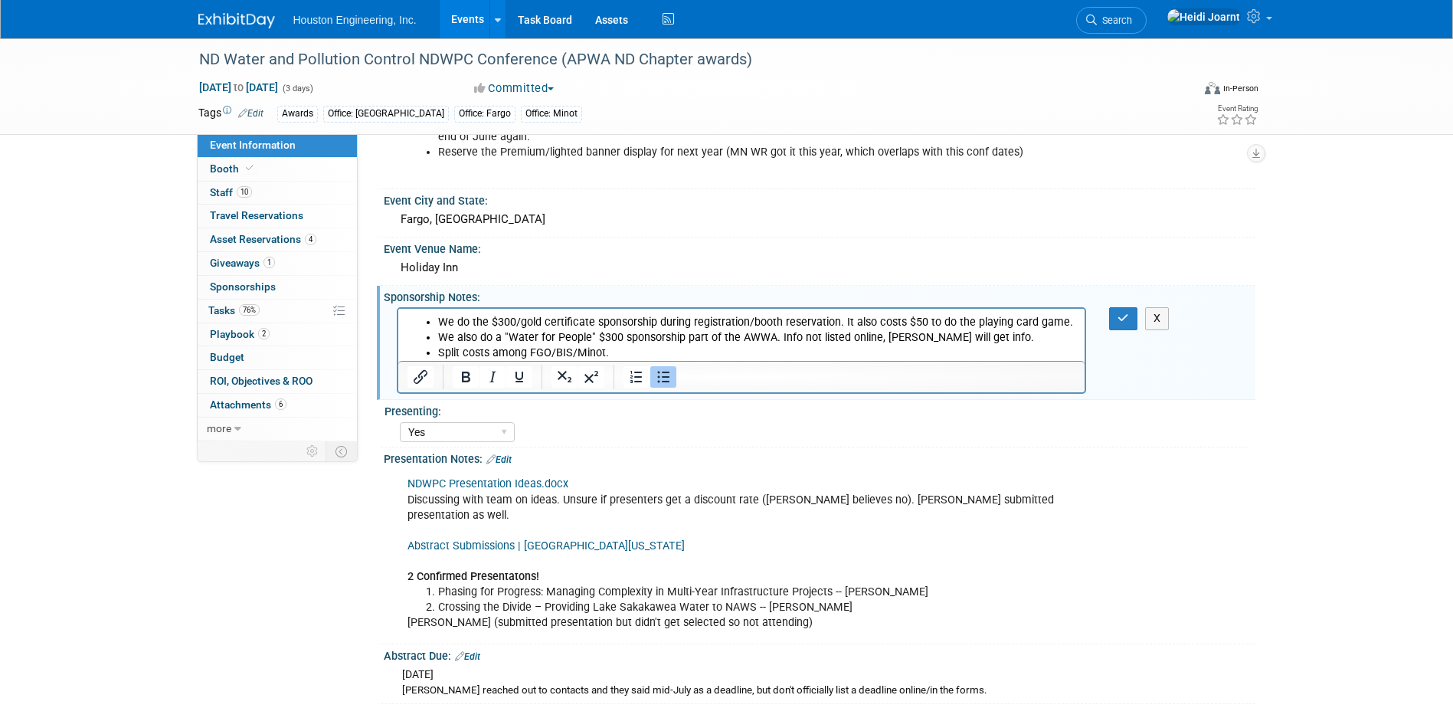
scroll to position [0, 0]
click at [981, 343] on li "We also do a "Water for People" $300 sponsorship part of the AWWA. Info not lis…" at bounding box center [756, 337] width 639 height 15
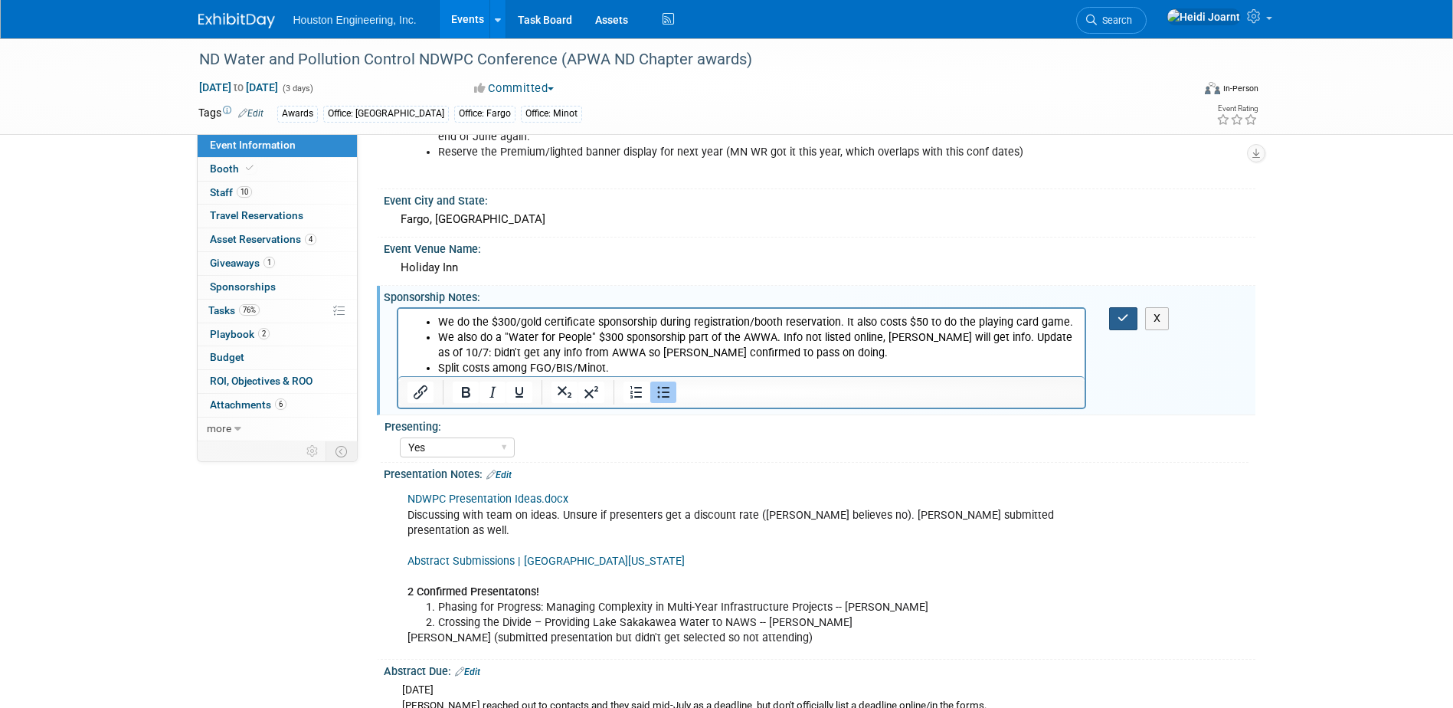
click at [1116, 307] on button "button" at bounding box center [1123, 318] width 28 height 22
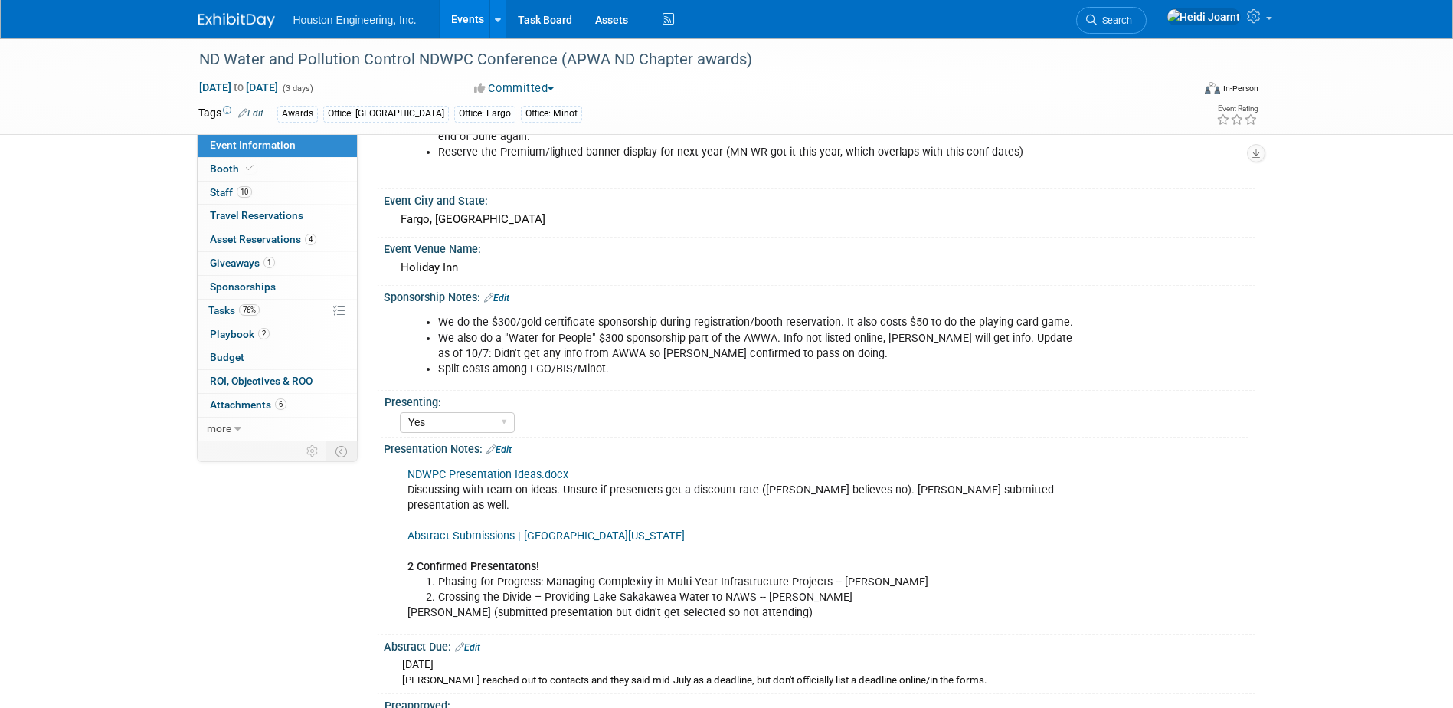
click at [506, 293] on link "Edit" at bounding box center [496, 298] width 25 height 11
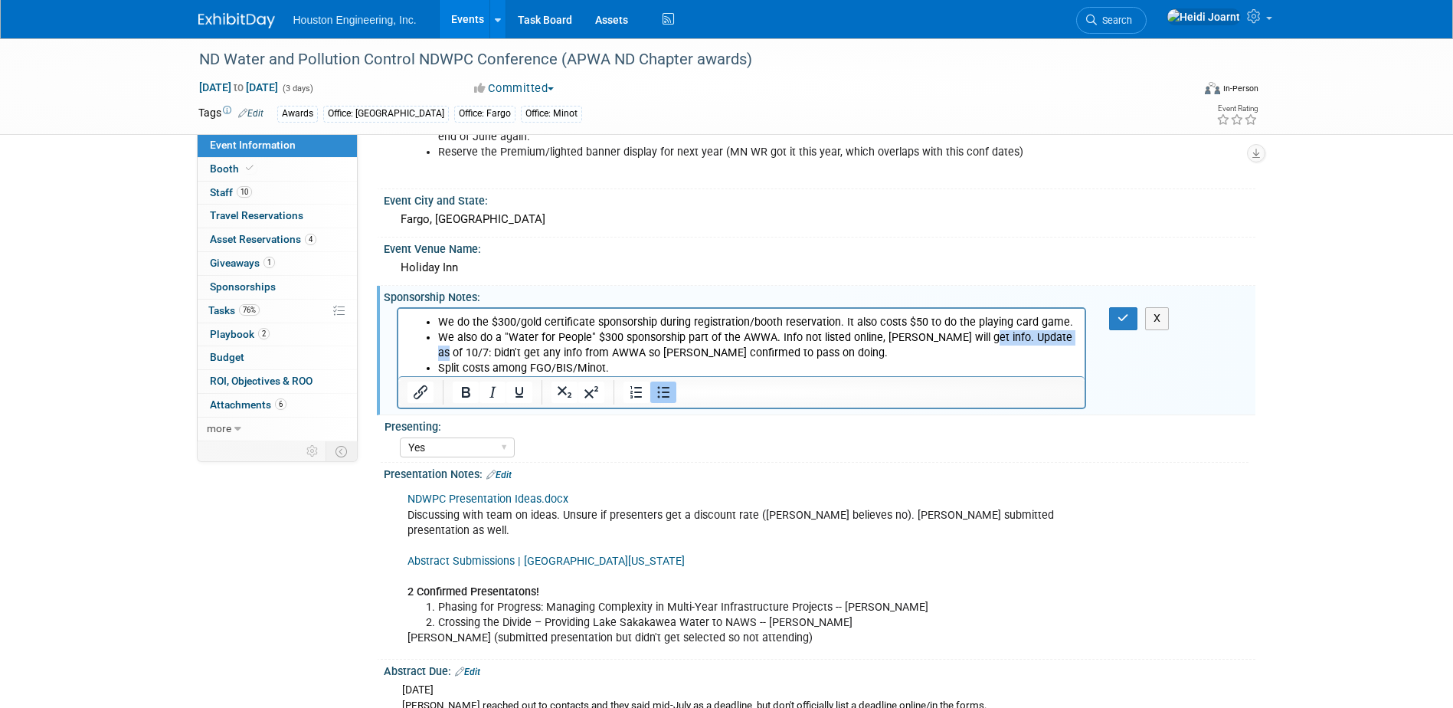
drag, startPoint x: 969, startPoint y: 338, endPoint x: 1059, endPoint y: 333, distance: 89.8
click at [1059, 333] on li "We also do a "Water for People" $300 sponsorship part of the AWWA. Info not lis…" at bounding box center [756, 345] width 639 height 31
click at [1120, 313] on icon "button" at bounding box center [1123, 318] width 11 height 11
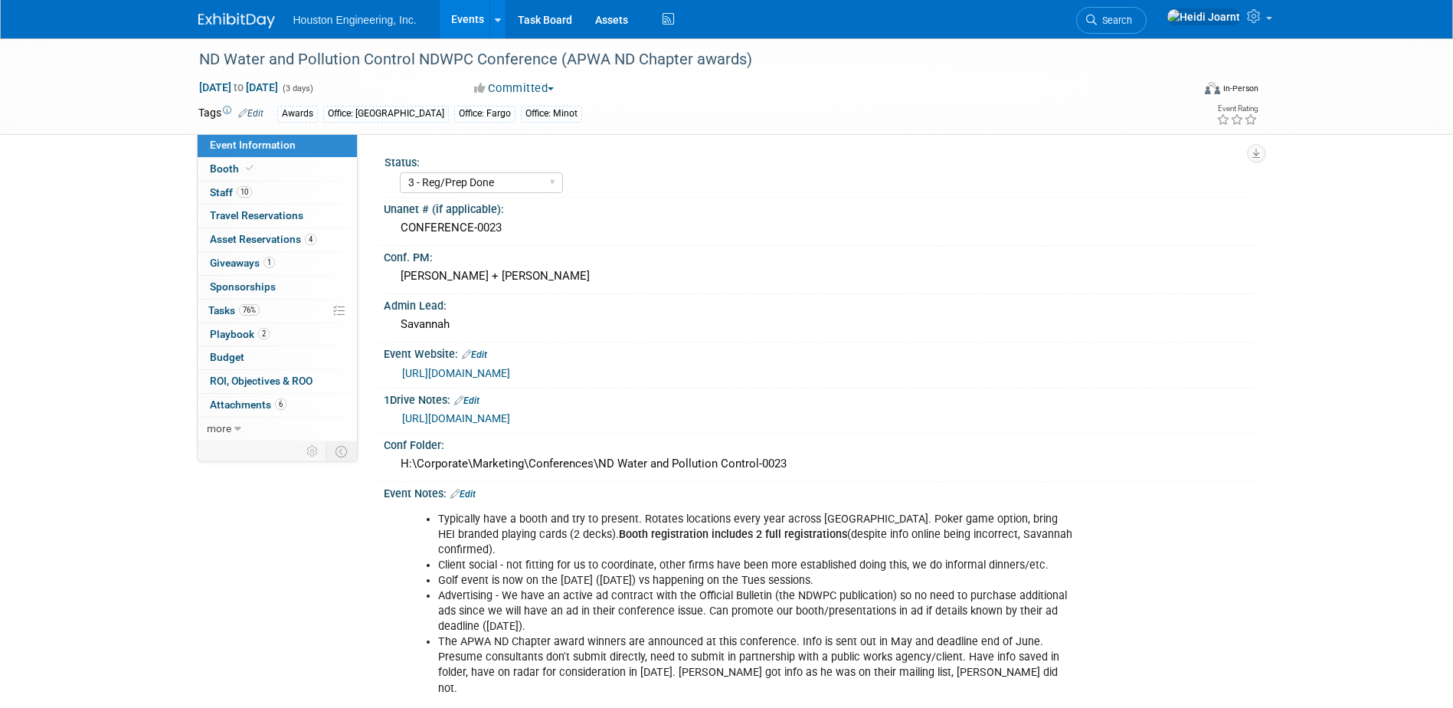
click at [468, 6] on link "Events" at bounding box center [468, 19] width 56 height 38
